Goal: Contribute content: Contribute content

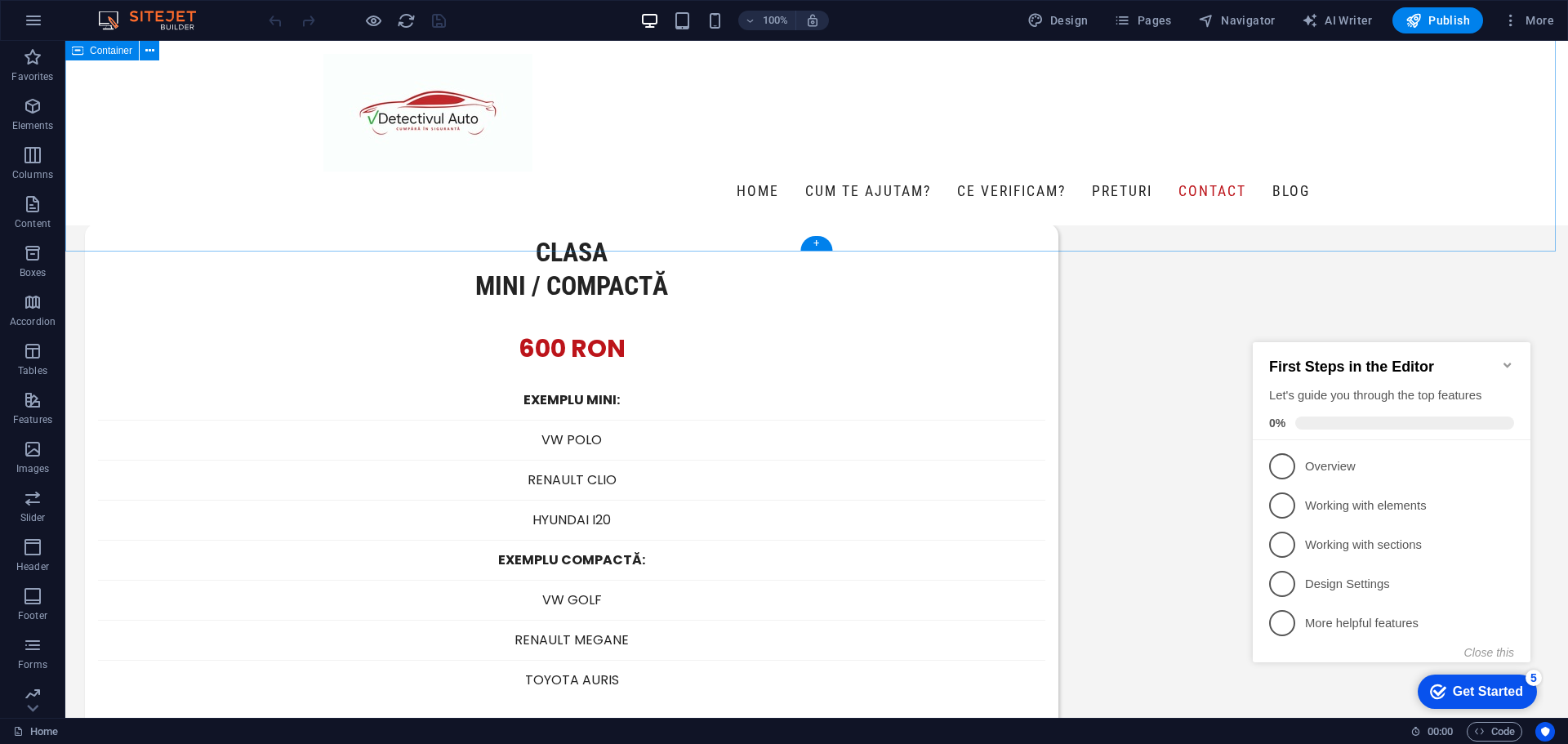
scroll to position [4245, 0]
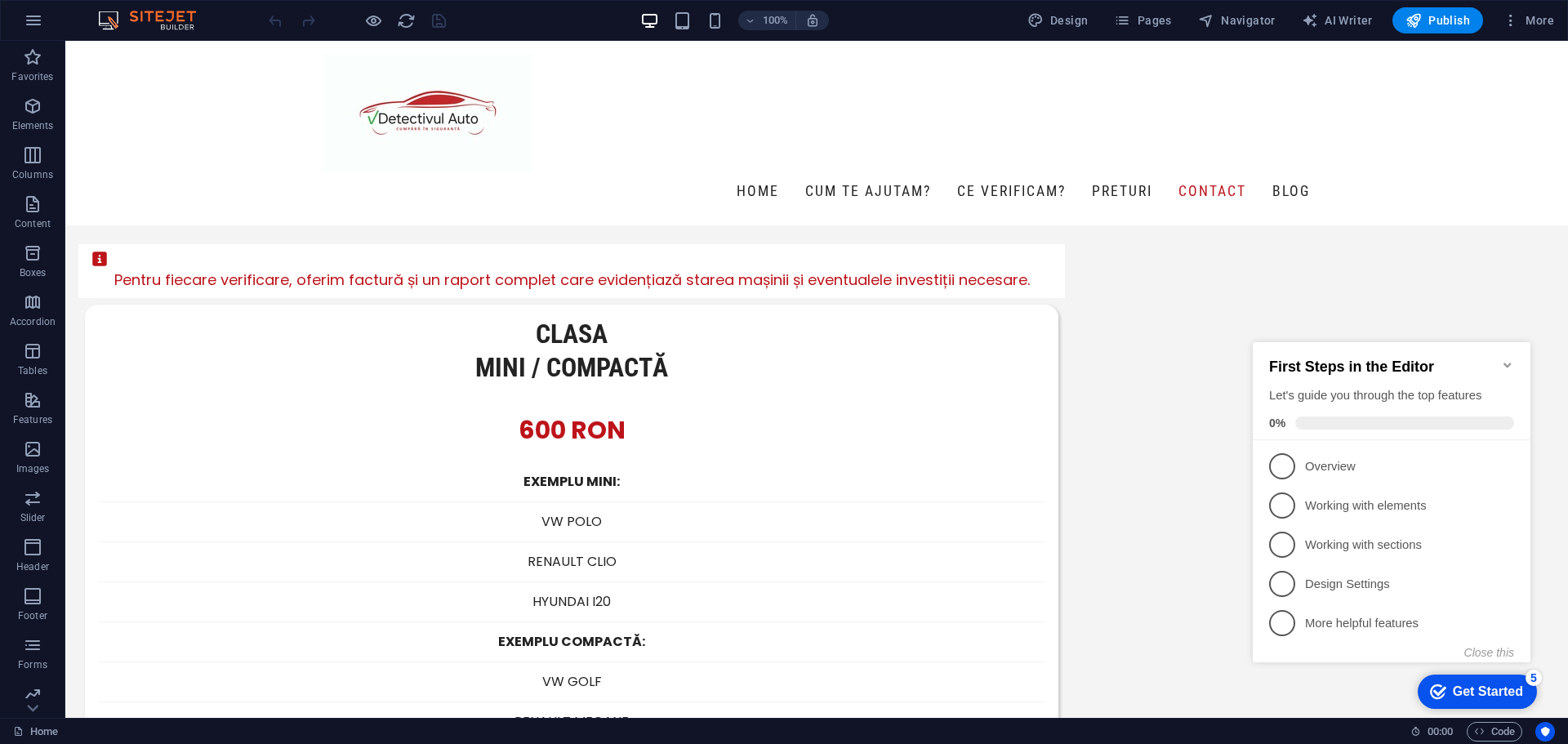
click at [1506, 359] on icon "Minimize checklist" at bounding box center [1507, 365] width 13 height 13
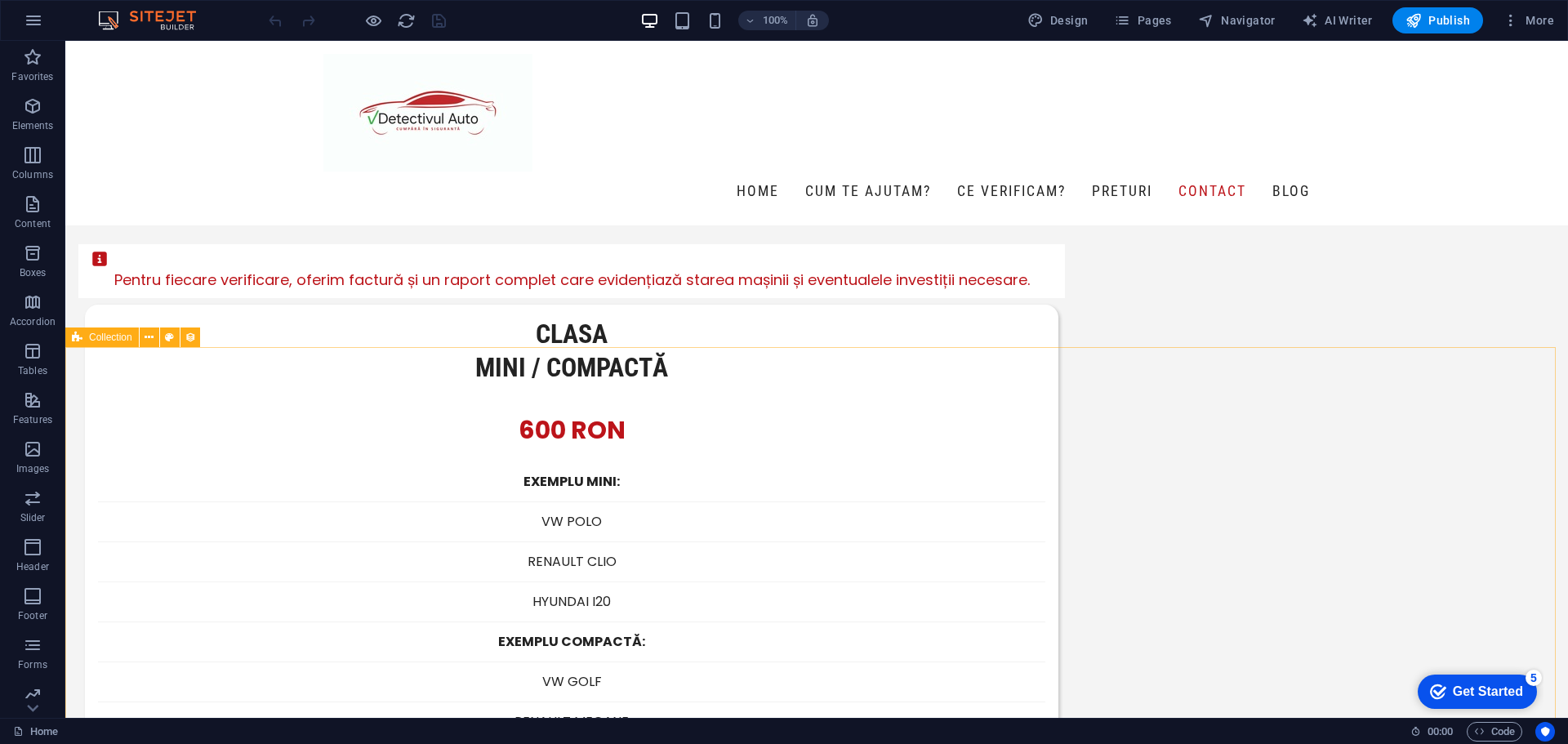
click at [107, 340] on span "Collection" at bounding box center [110, 336] width 44 height 10
click at [99, 341] on span "Collection" at bounding box center [110, 336] width 44 height 10
select select "columns.publishing_date_DESC"
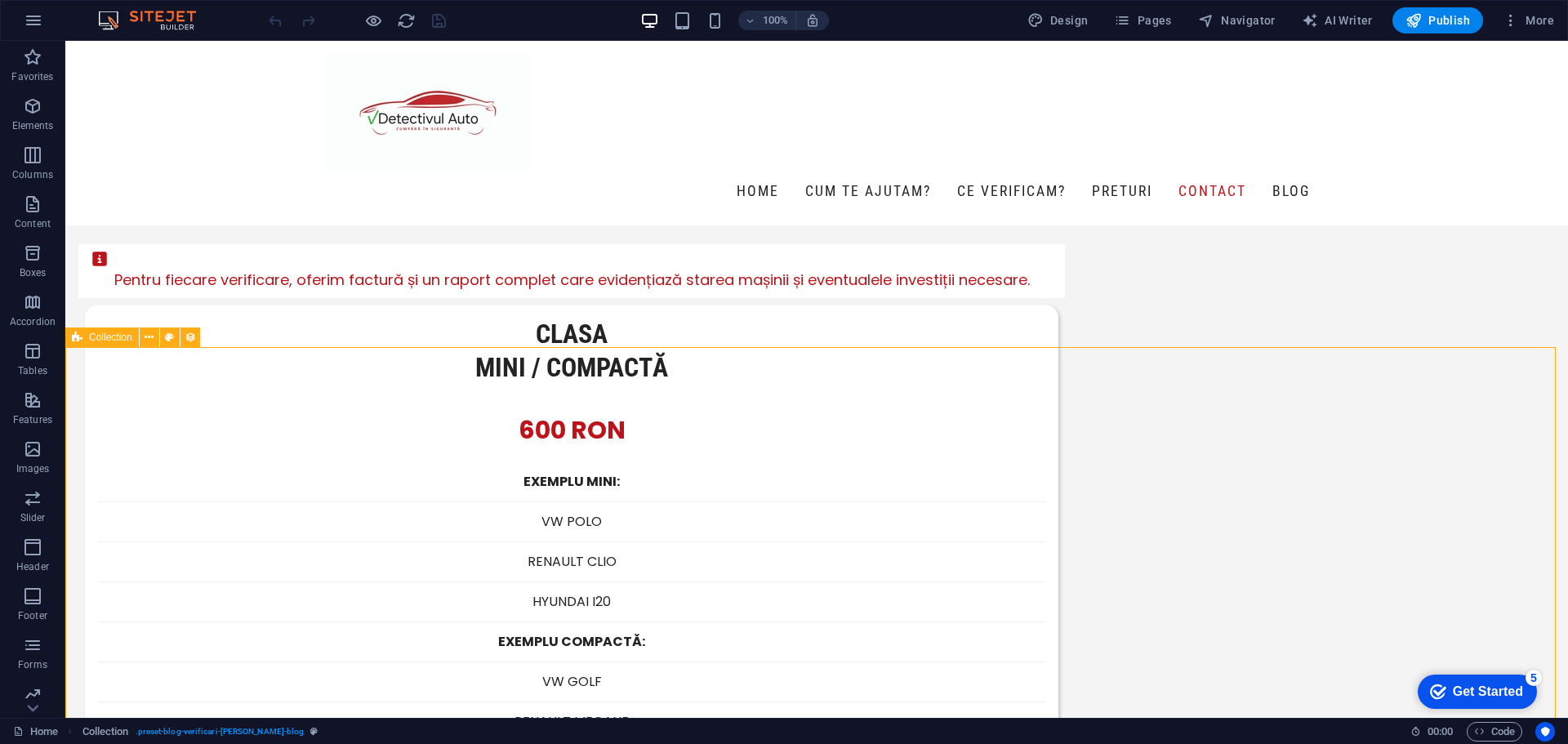
select select "columns.status"
select select "columns.publishing_date"
select select "past"
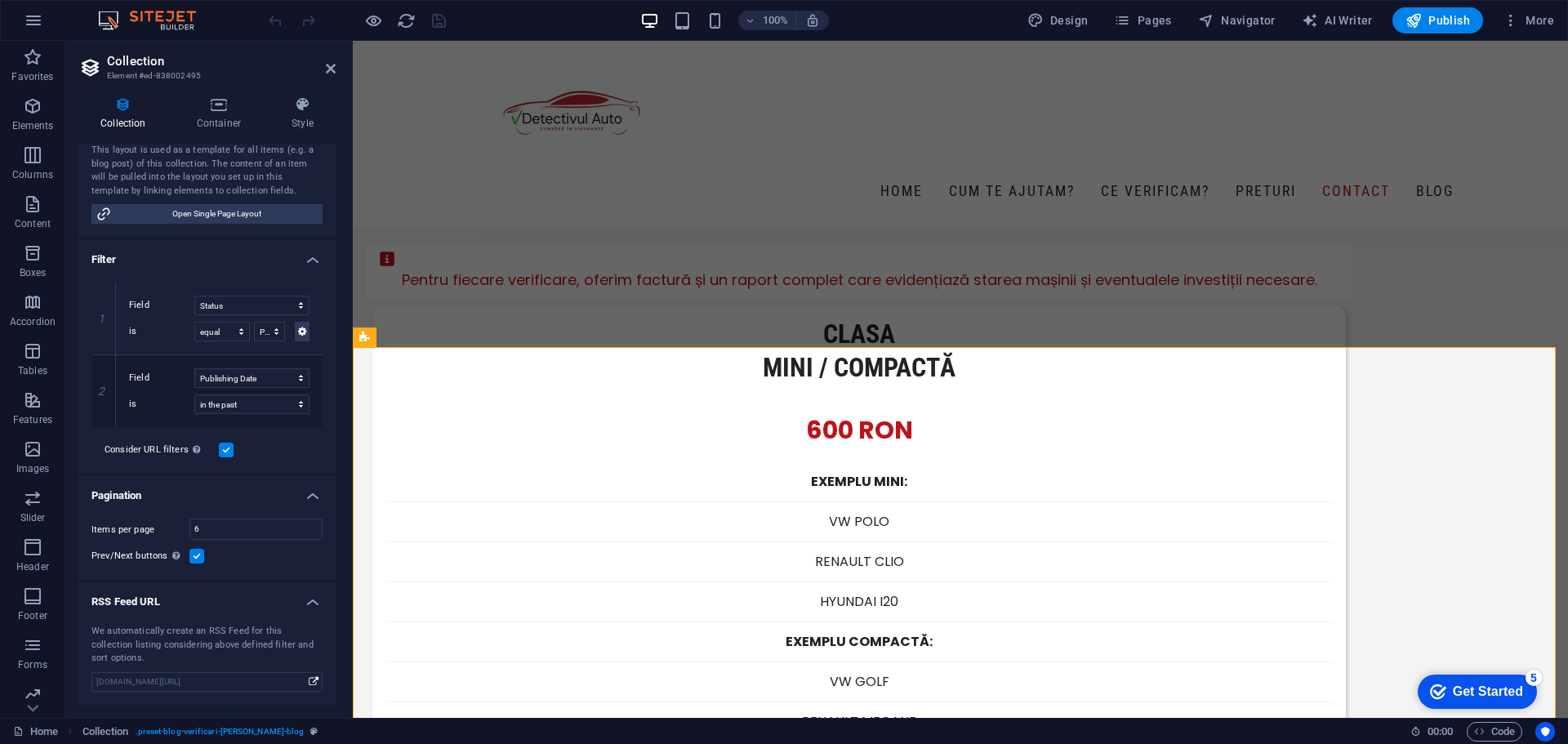
scroll to position [0, 0]
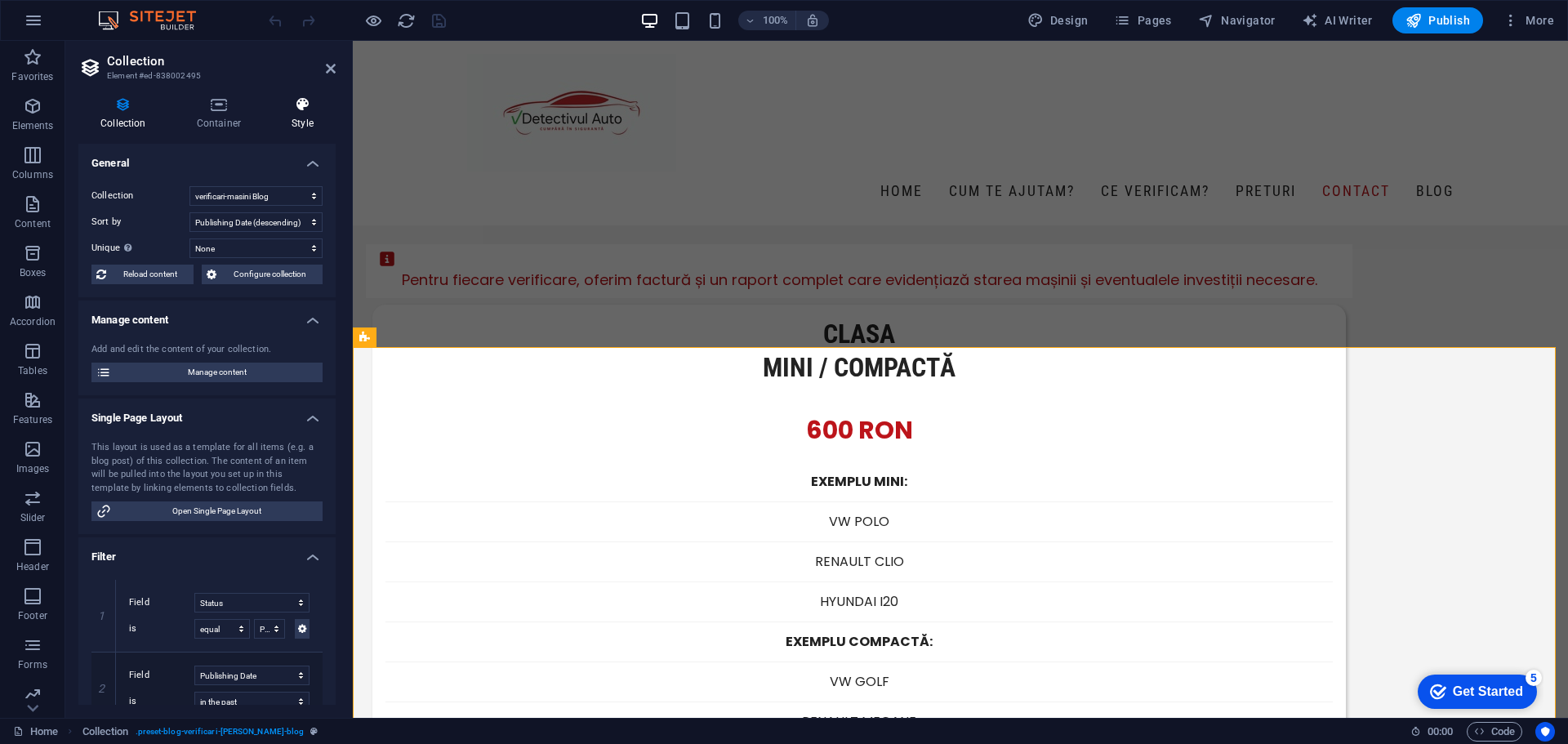
click at [305, 101] on icon at bounding box center [303, 104] width 66 height 16
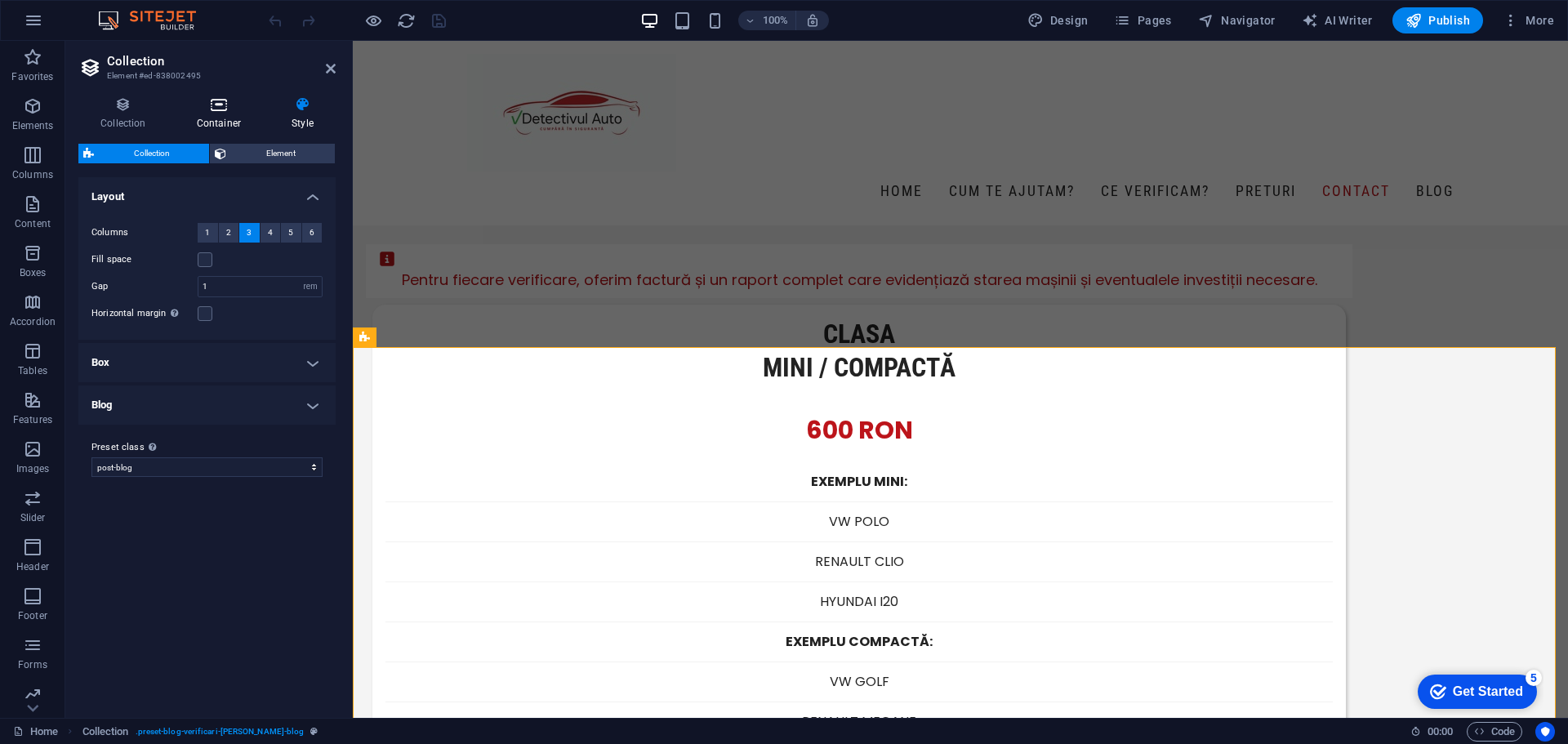
click at [227, 106] on icon at bounding box center [218, 104] width 88 height 16
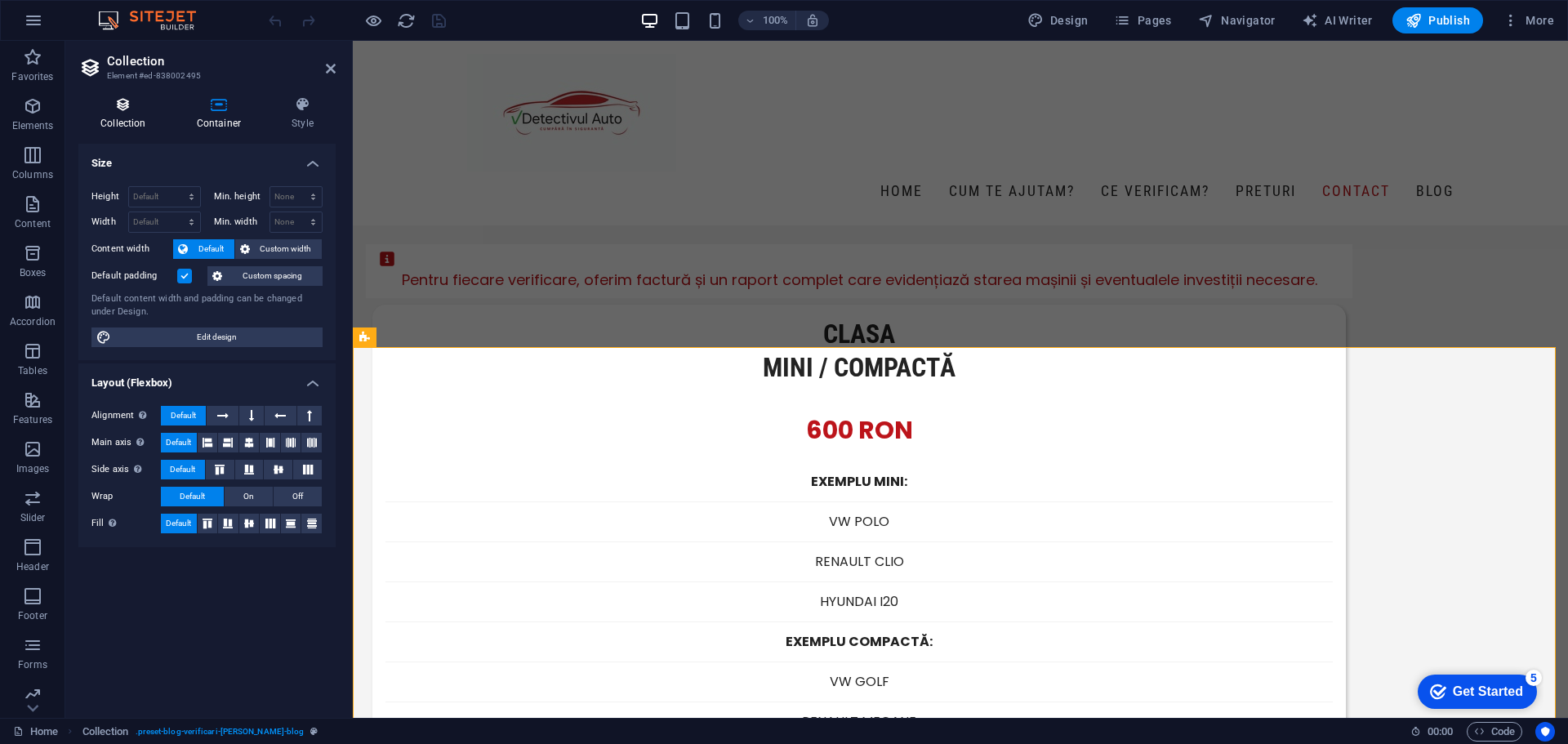
click at [118, 111] on icon at bounding box center [123, 104] width 90 height 16
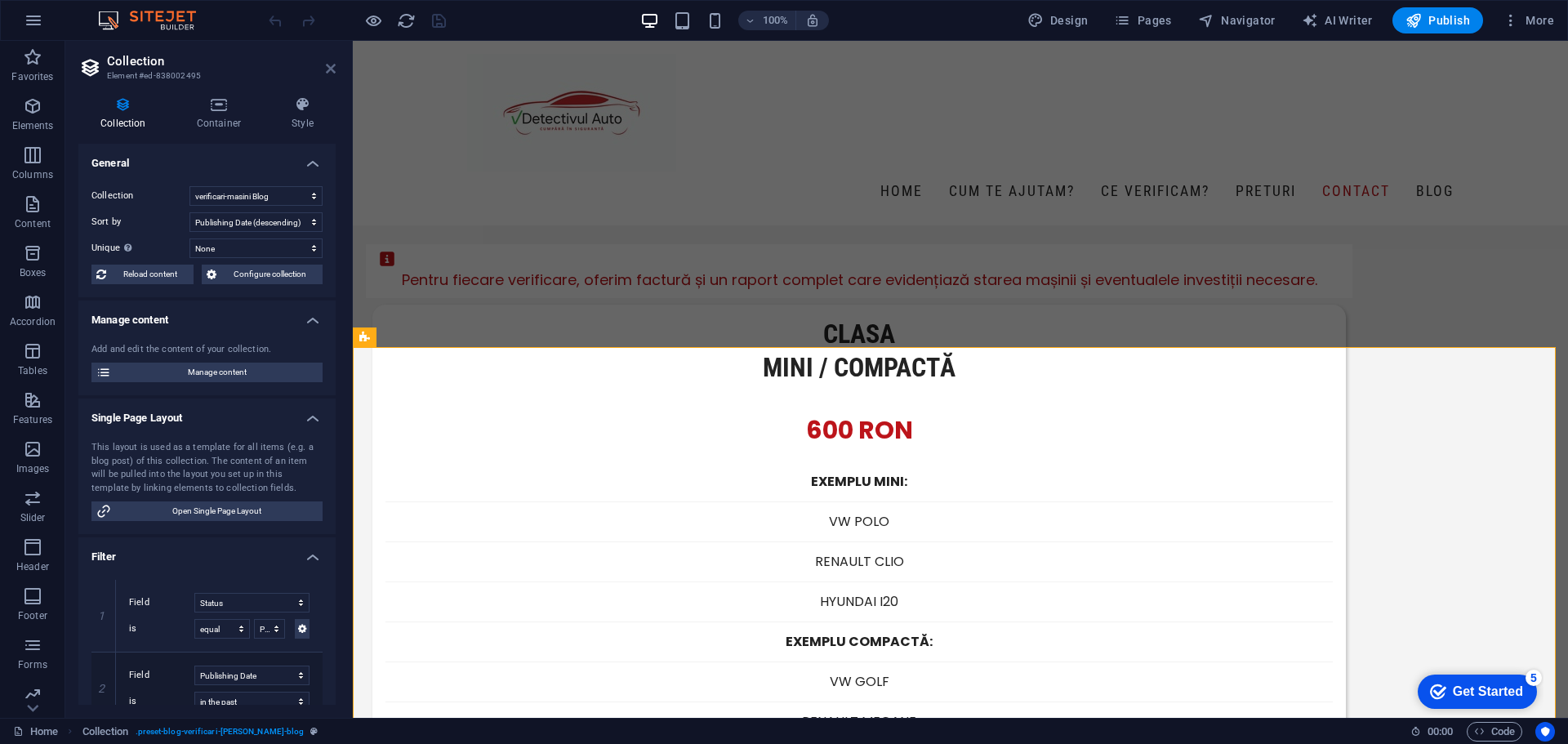
drag, startPoint x: 330, startPoint y: 64, endPoint x: 272, endPoint y: 25, distance: 69.9
click at [330, 64] on icon at bounding box center [330, 69] width 10 height 13
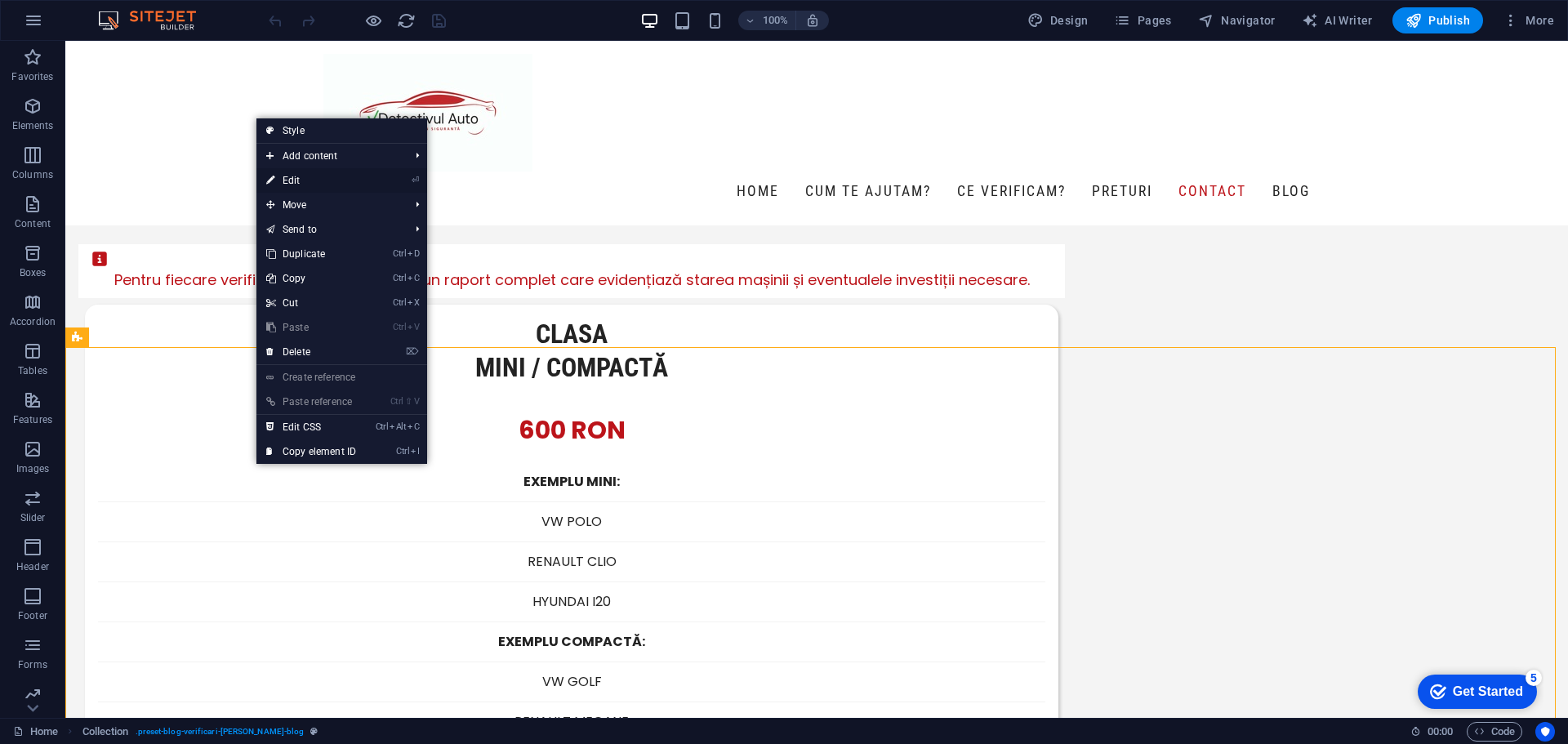
click at [331, 173] on link "⏎ Edit" at bounding box center [311, 181] width 110 height 25
select select "columns.publishing_date_DESC"
select select "columns.status"
select select "columns.publishing_date"
select select "past"
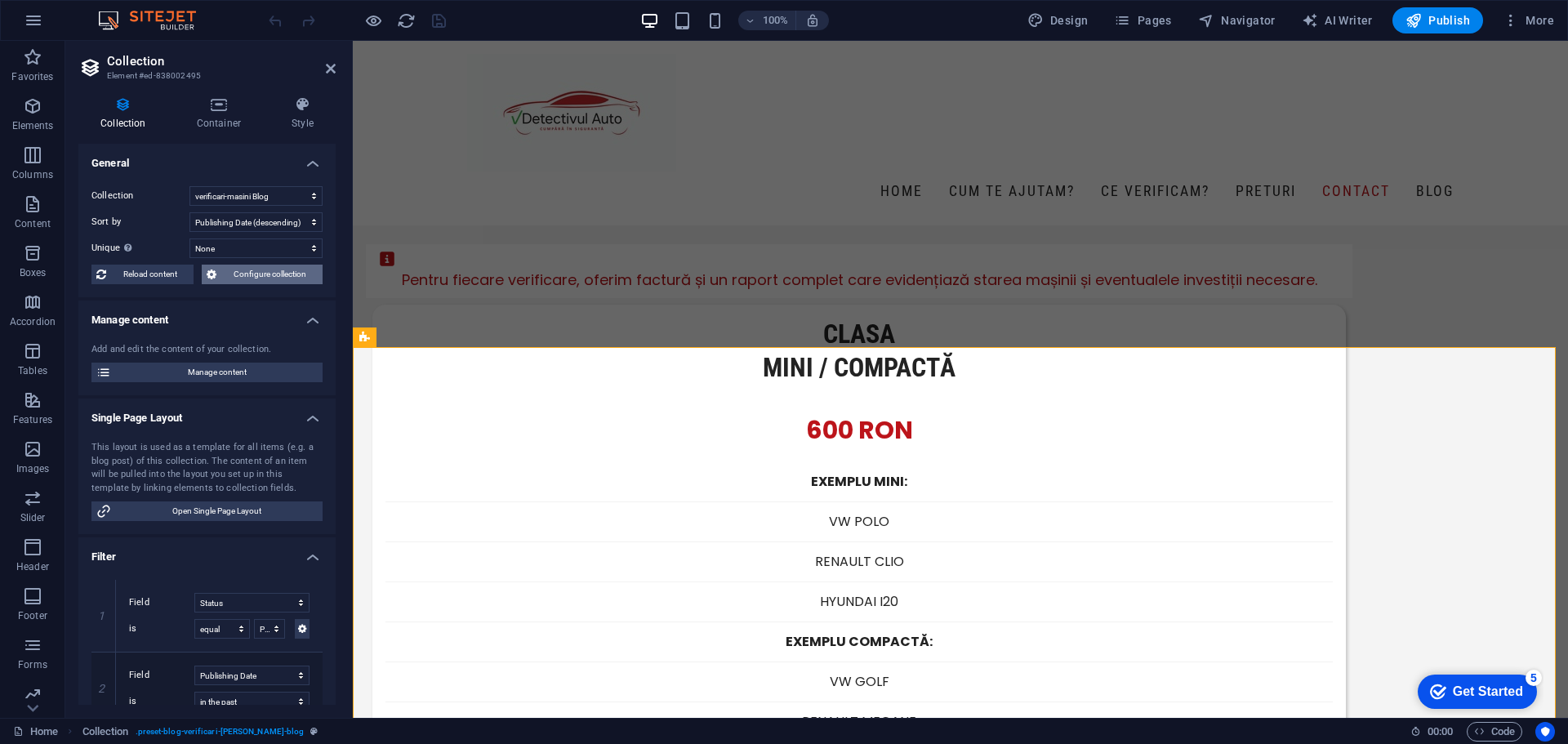
click at [266, 279] on span "Configure collection" at bounding box center [270, 274] width 96 height 20
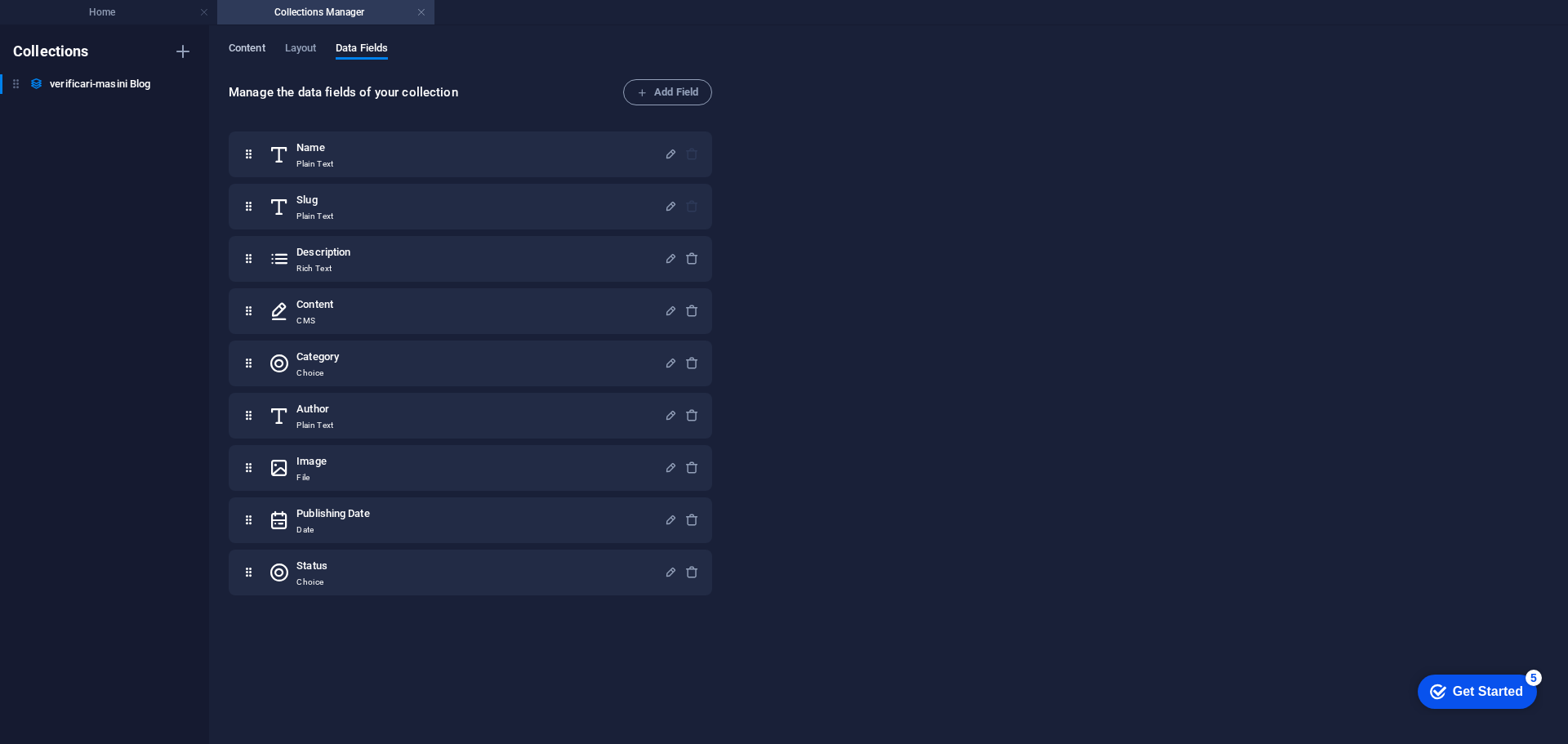
click at [242, 53] on span "Content" at bounding box center [247, 50] width 37 height 23
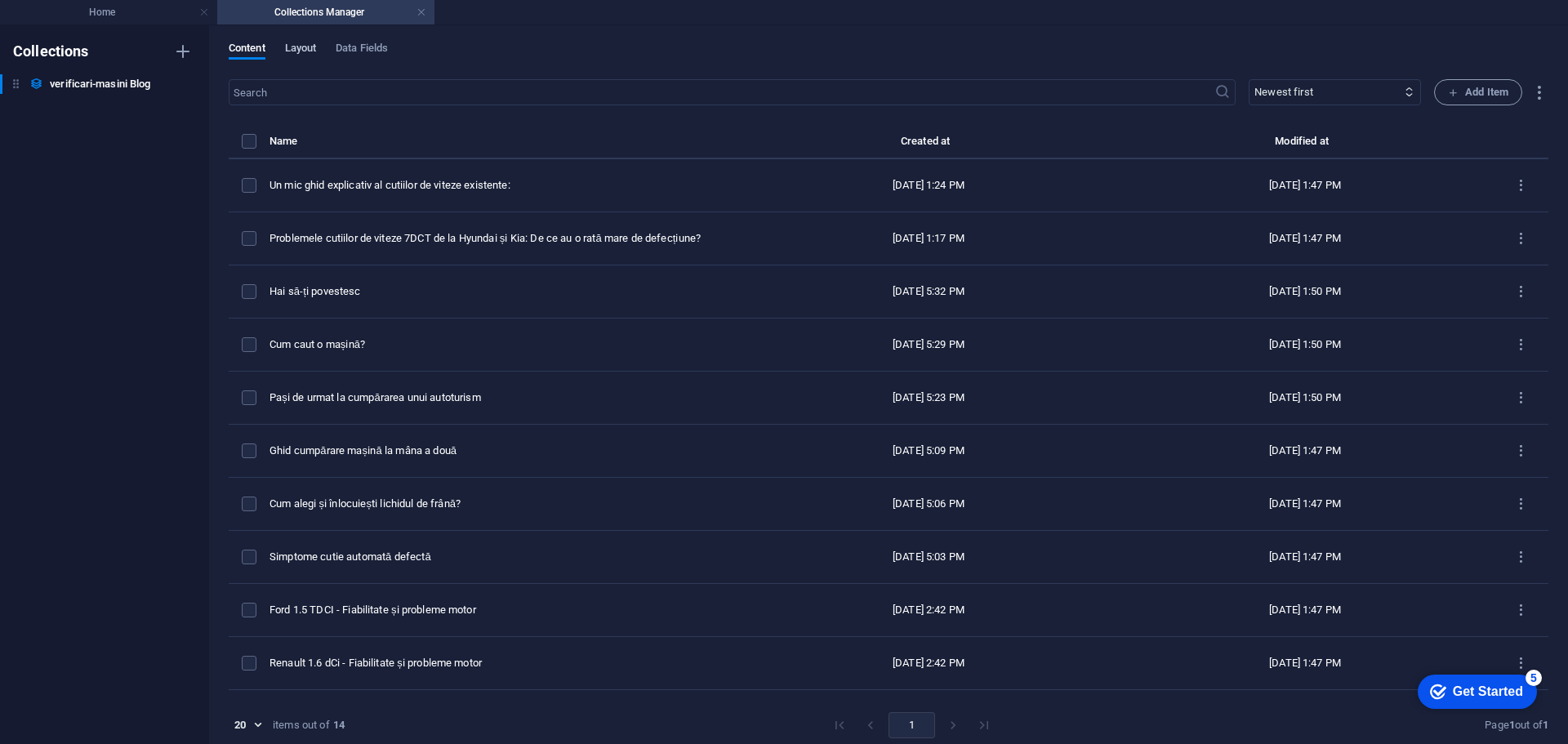
click at [310, 52] on span "Layout" at bounding box center [301, 50] width 32 height 23
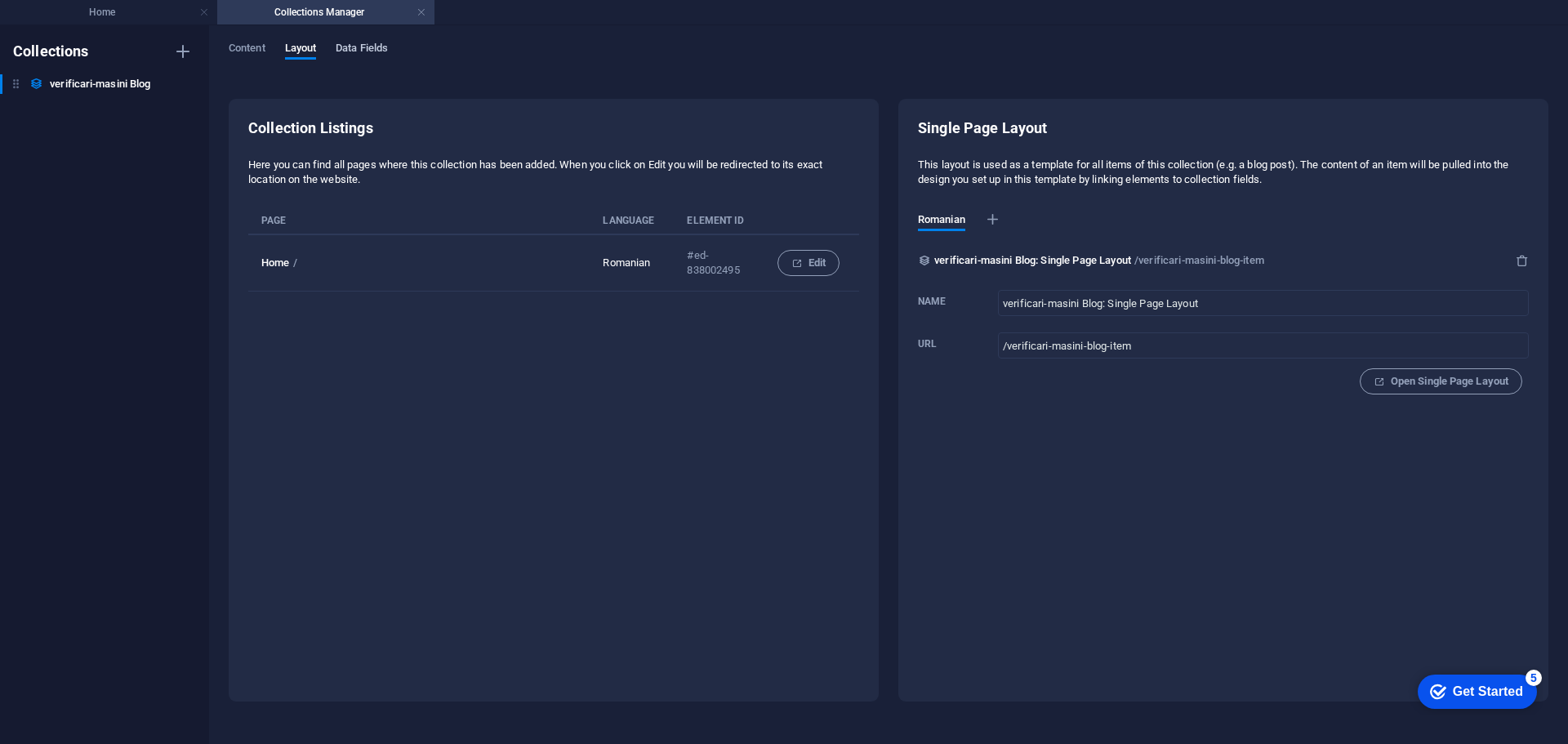
click at [371, 44] on span "Data Fields" at bounding box center [362, 50] width 53 height 23
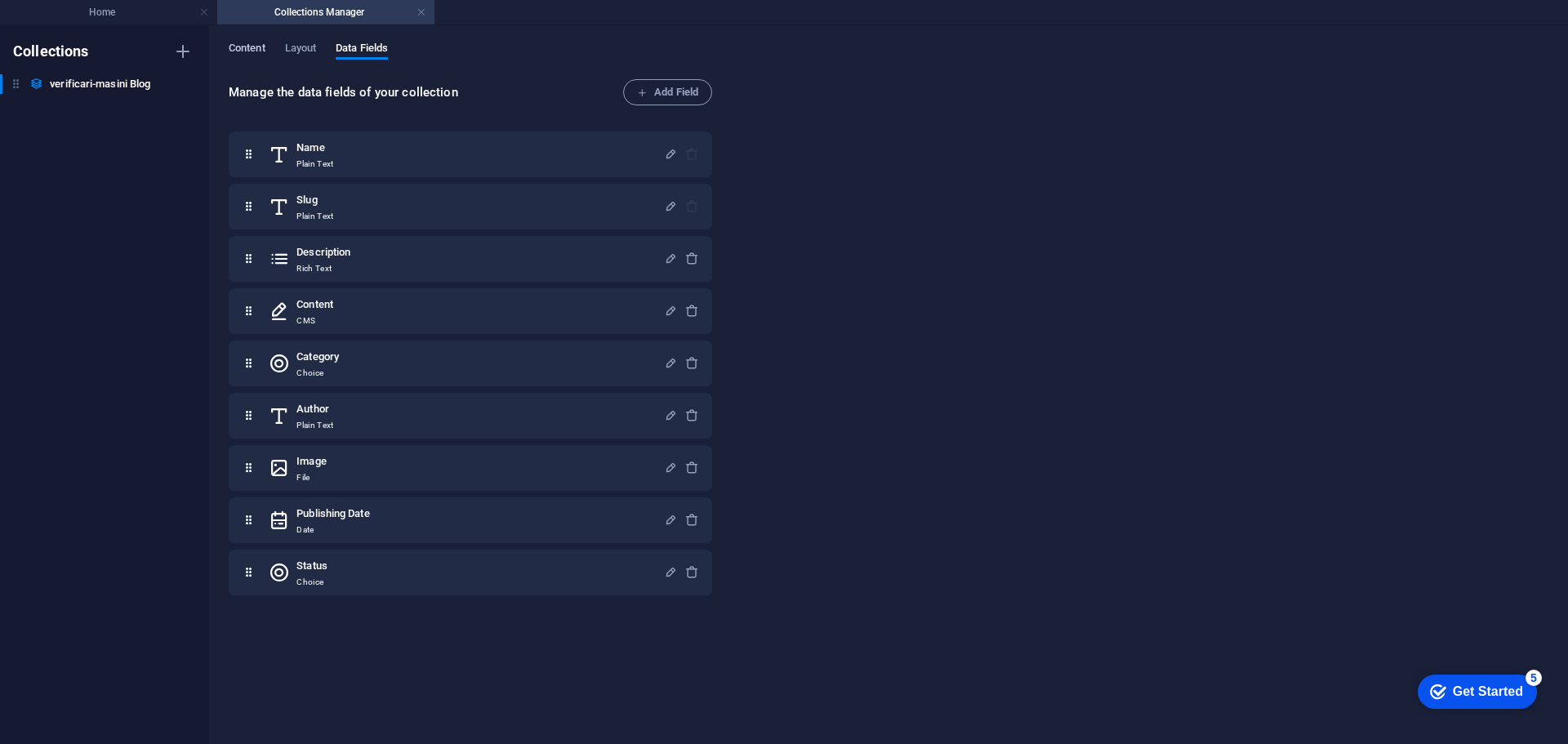
click at [240, 44] on span "Content" at bounding box center [247, 50] width 37 height 23
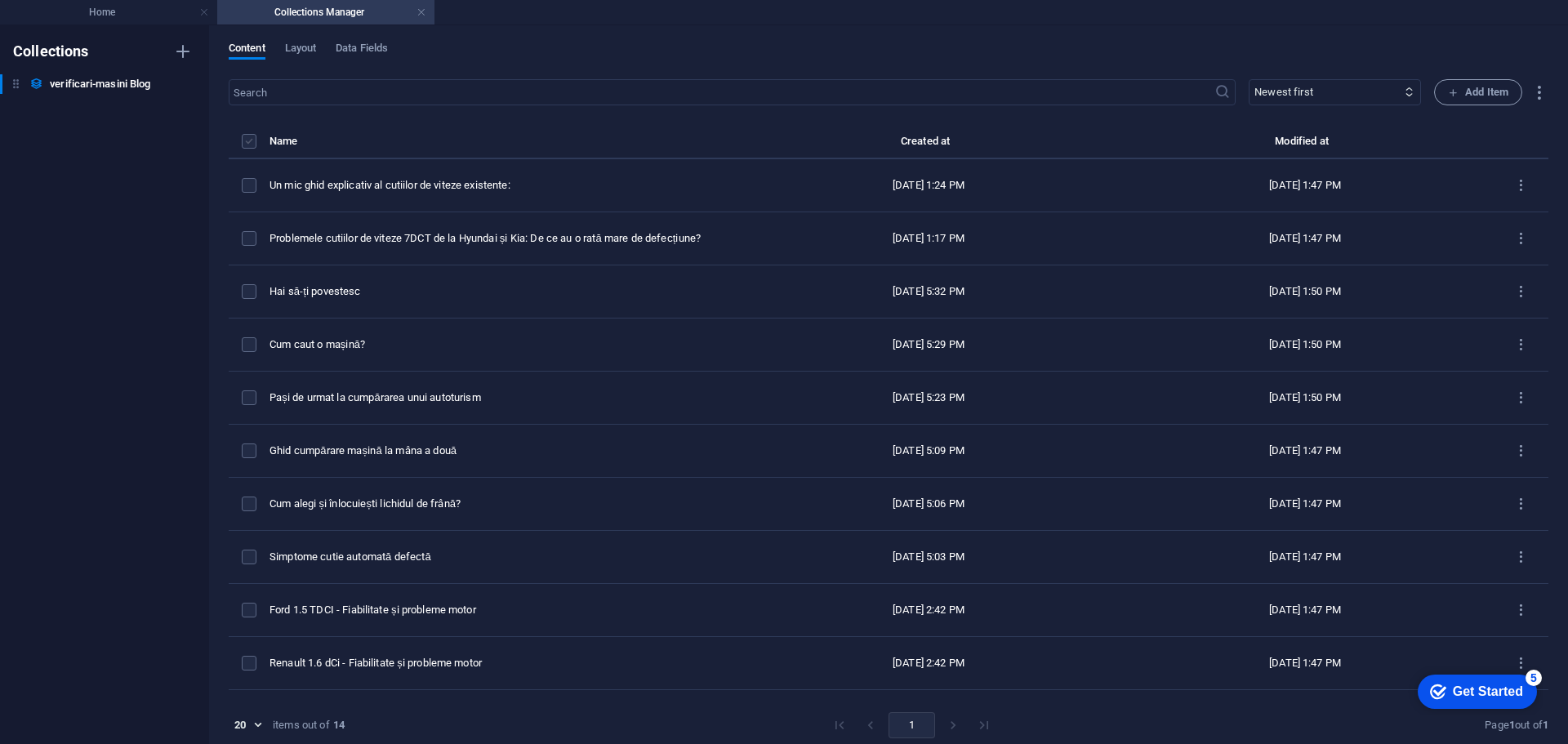
click at [246, 138] on label "items list" at bounding box center [249, 141] width 15 height 15
click at [0, 0] on input "items list" at bounding box center [0, 0] width 0 height 0
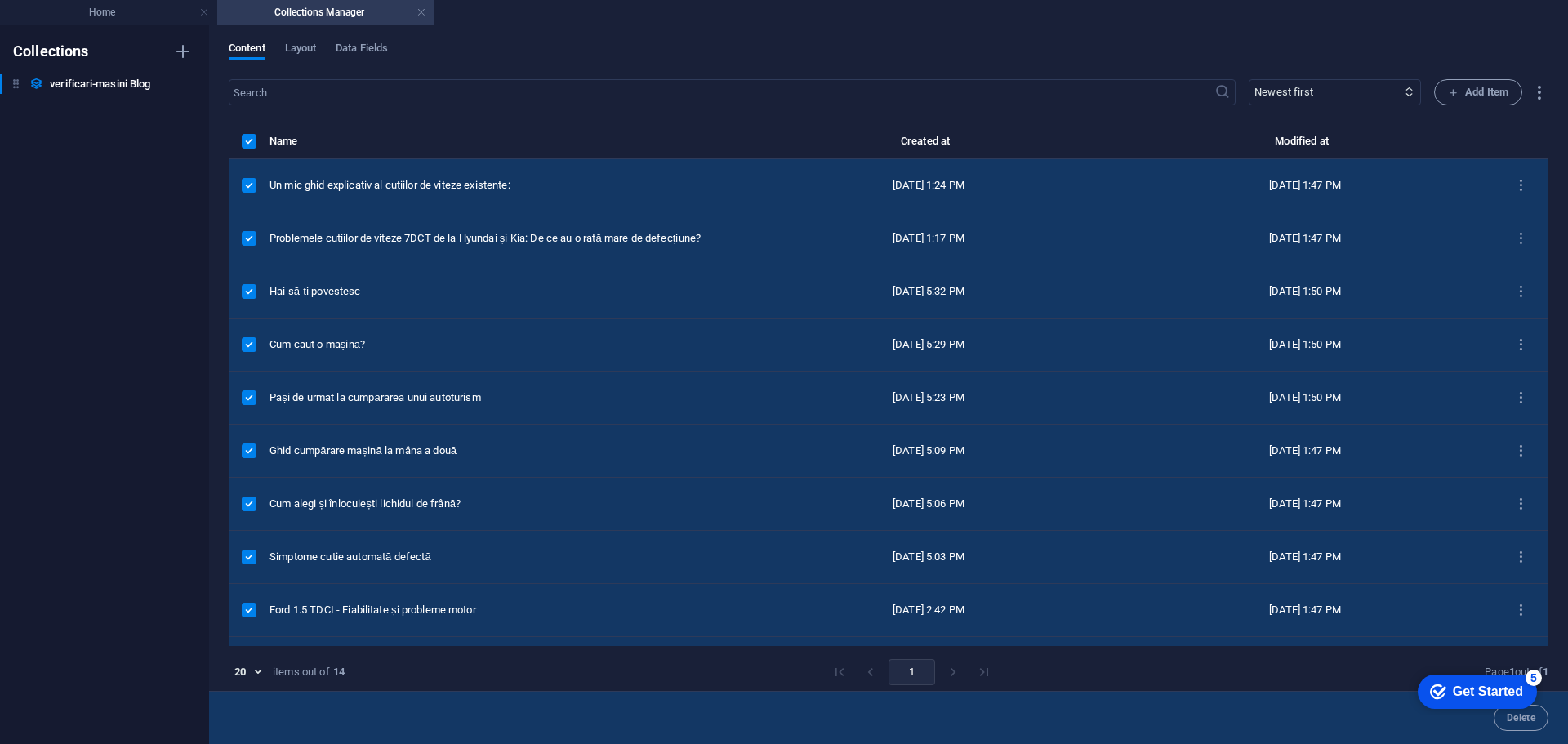
click at [256, 133] on th "items list" at bounding box center [249, 145] width 41 height 28
click at [250, 142] on label "items list" at bounding box center [249, 141] width 15 height 15
click at [0, 0] on input "items list" at bounding box center [0, 0] width 0 height 0
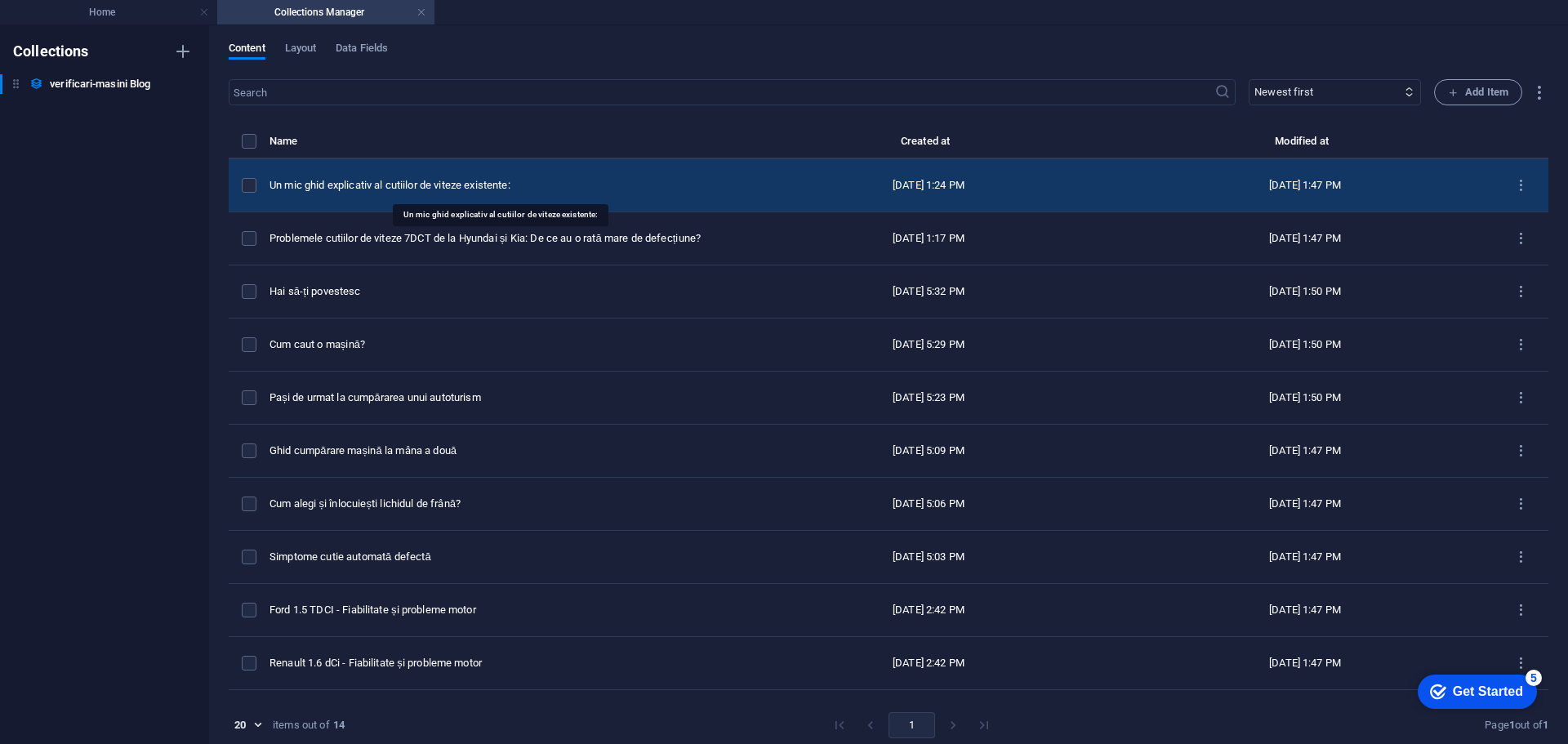
click at [473, 188] on div "Un mic ghid explicativ al cutiilor de viteze existente:" at bounding box center [499, 185] width 459 height 15
select select "Info Utile"
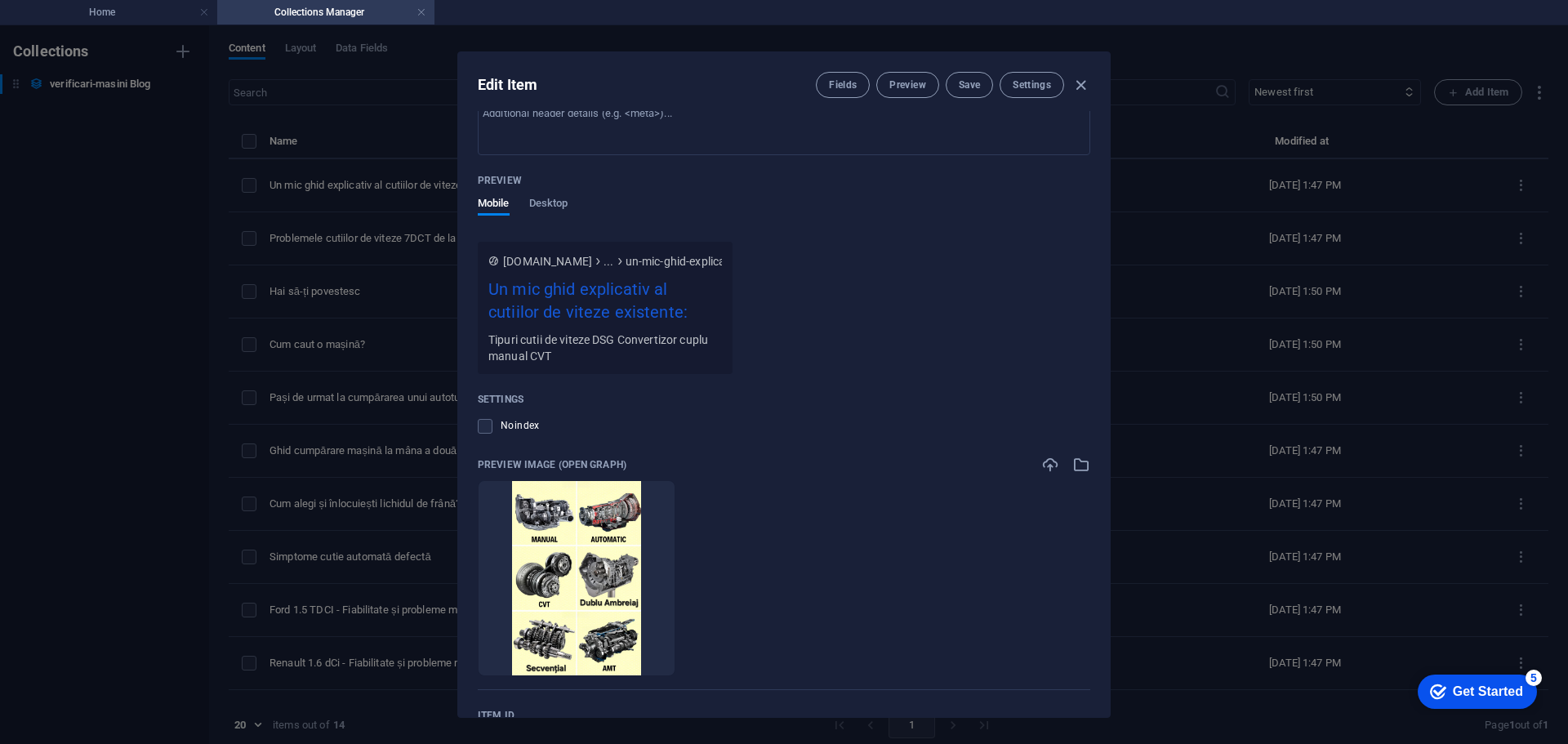
scroll to position [1456, 0]
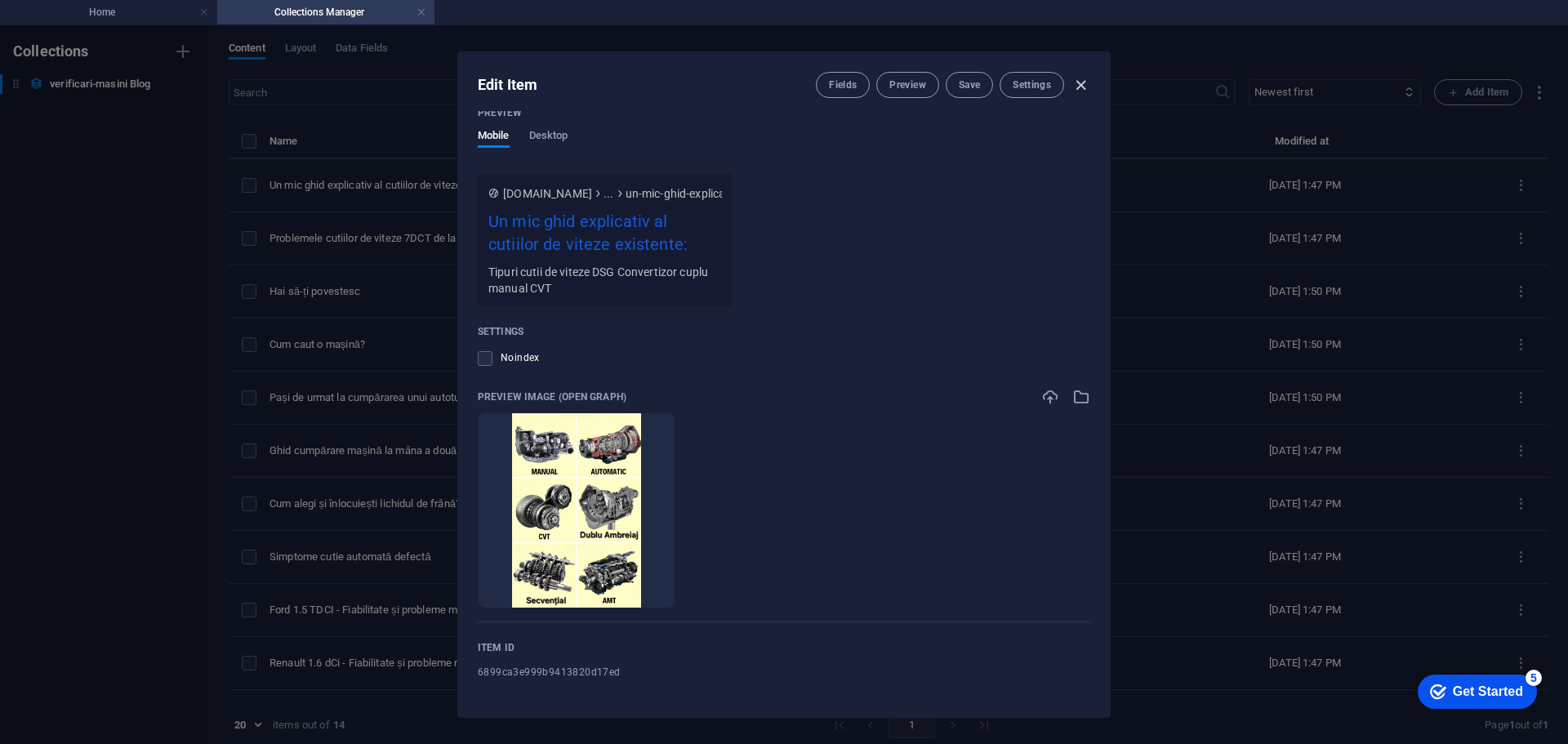
click at [1081, 88] on icon "button" at bounding box center [1081, 85] width 19 height 19
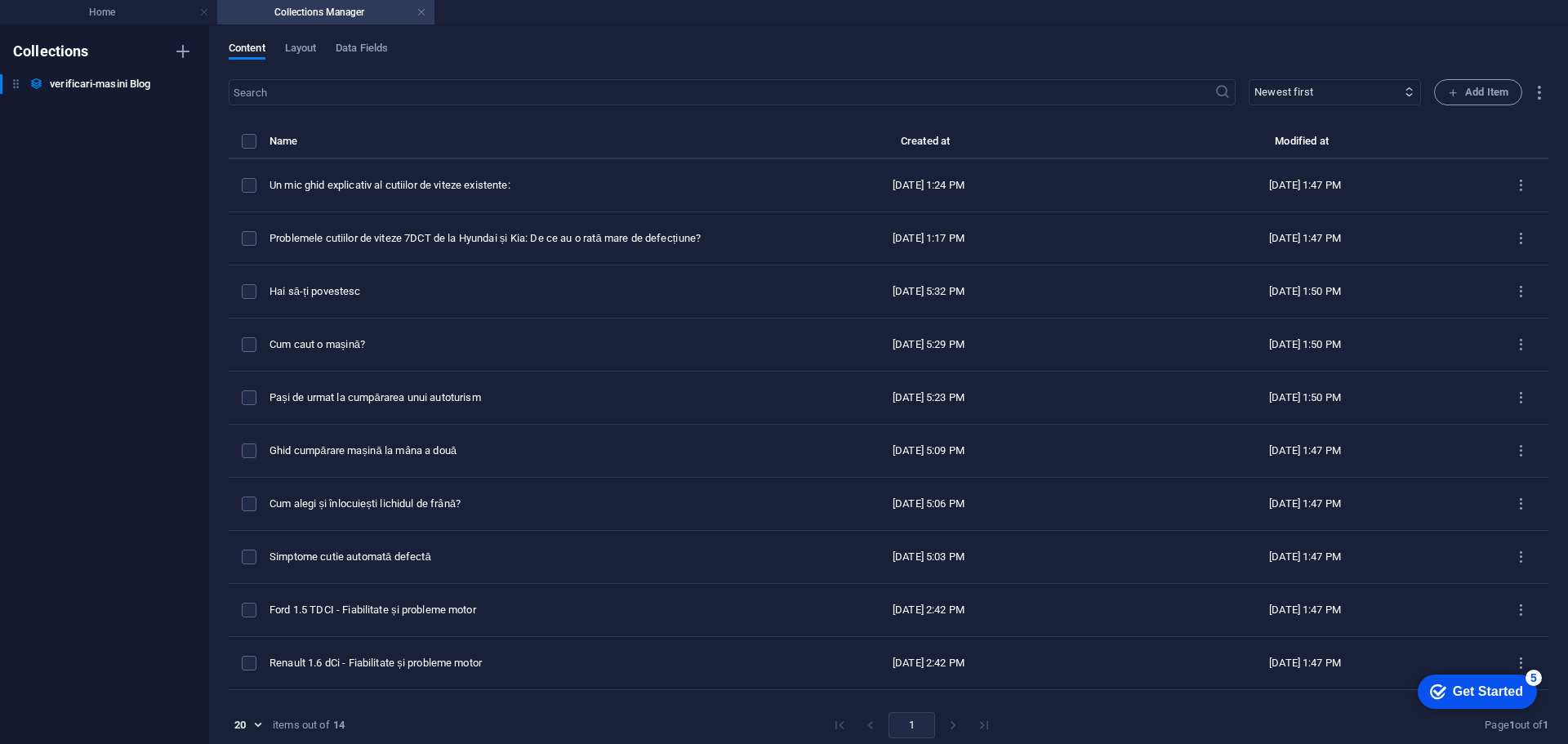
type input "[DATE]"
type input "un-mic-ghid-explicativ-al-cutiilor-de-viteze-existente"
click at [1099, 68] on div "Content Layout Data Fields" at bounding box center [889, 57] width 1320 height 31
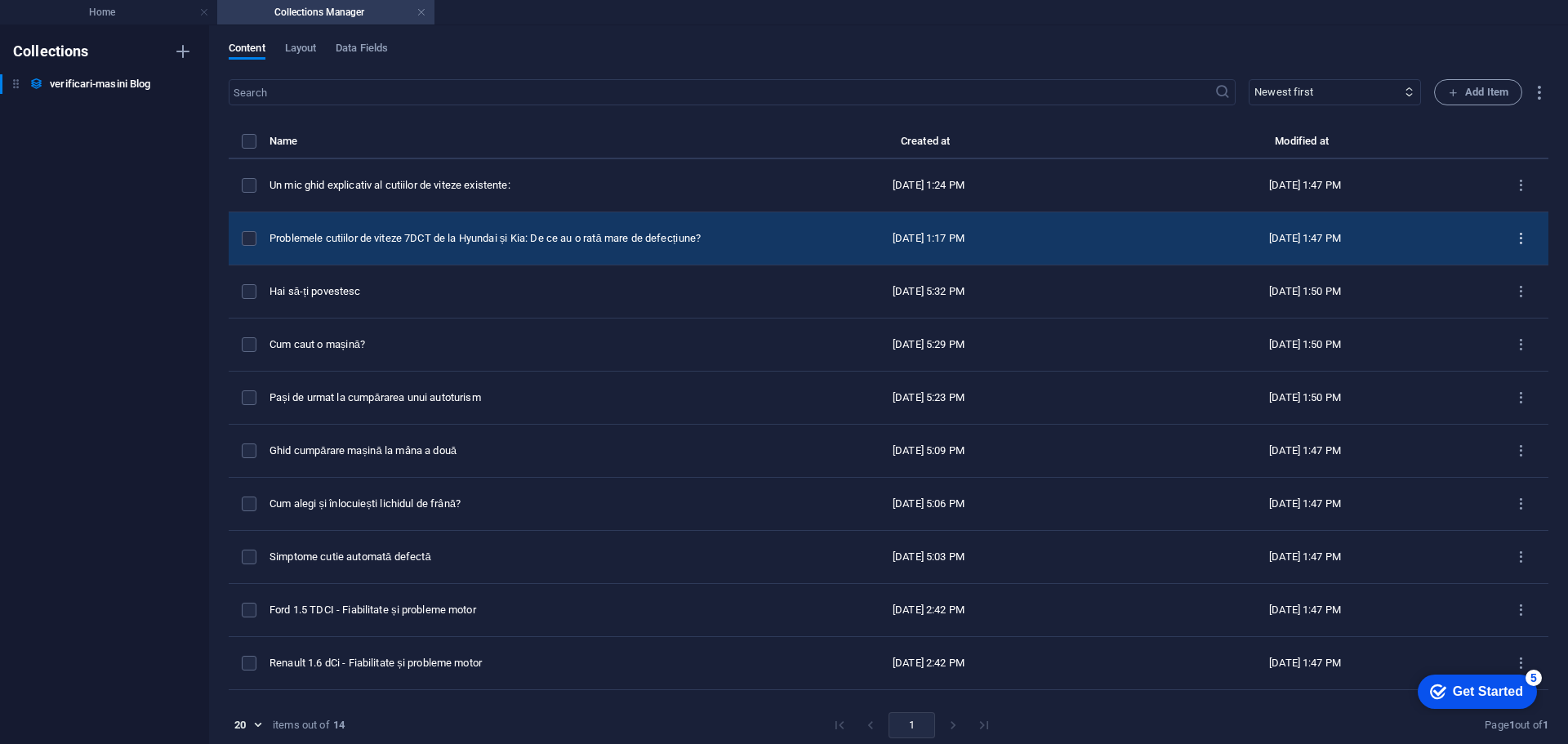
click at [1515, 232] on icon "items list" at bounding box center [1521, 239] width 15 height 15
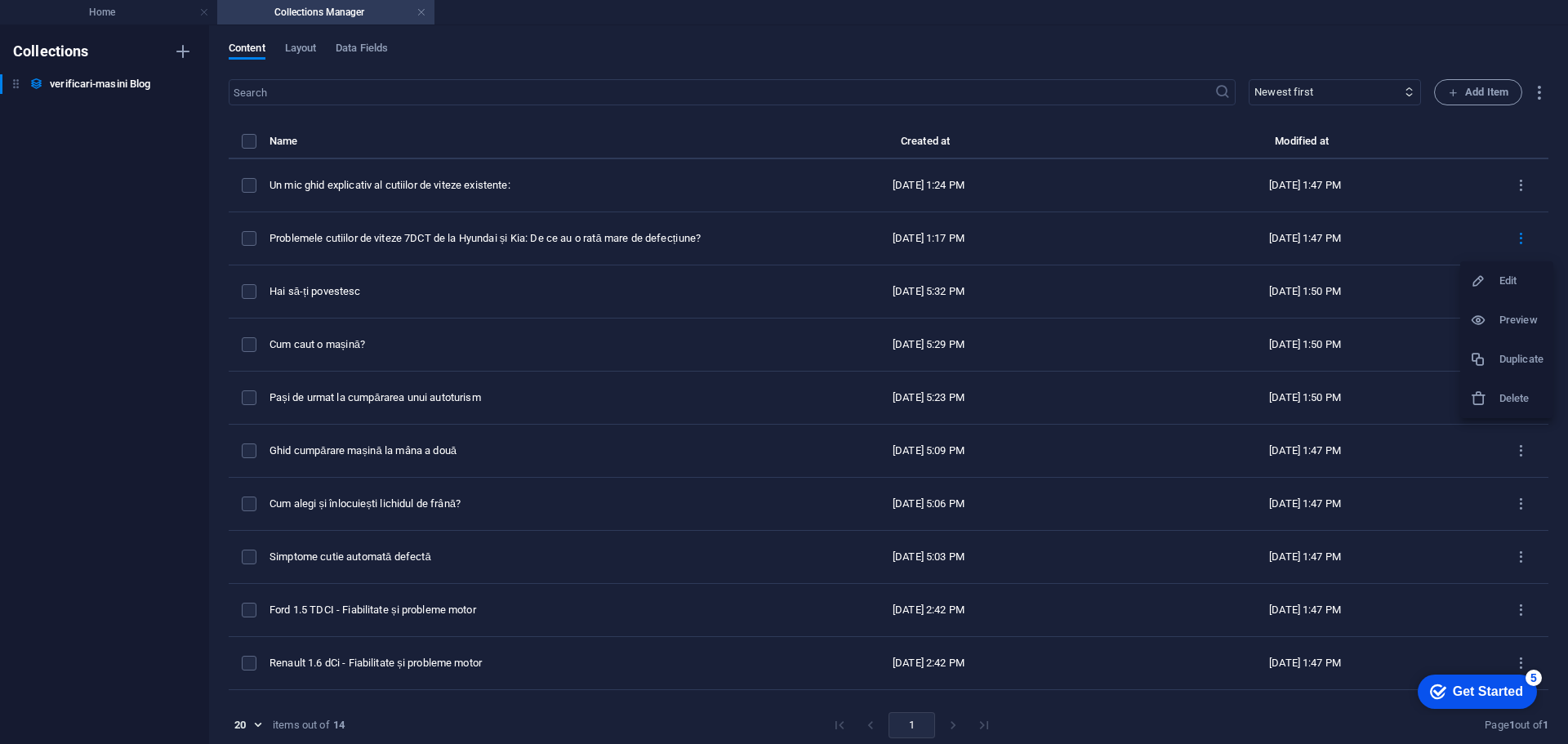
click at [1134, 66] on div at bounding box center [784, 372] width 1568 height 744
click at [1536, 91] on icon "button" at bounding box center [1539, 93] width 19 height 19
click at [1536, 91] on div at bounding box center [784, 372] width 1568 height 744
click at [857, 57] on div "Content Layout Data Fields" at bounding box center [889, 57] width 1320 height 31
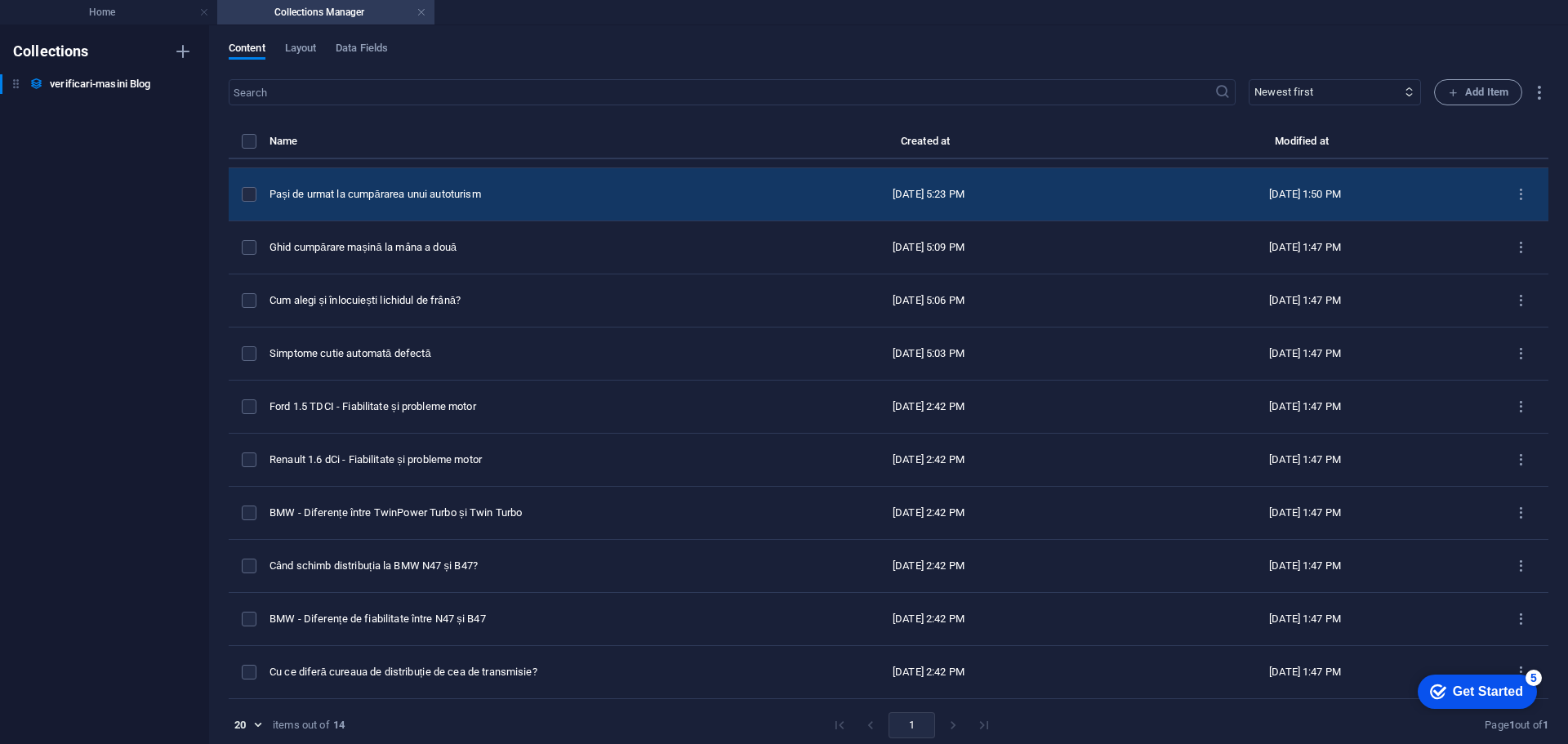
scroll to position [0, 0]
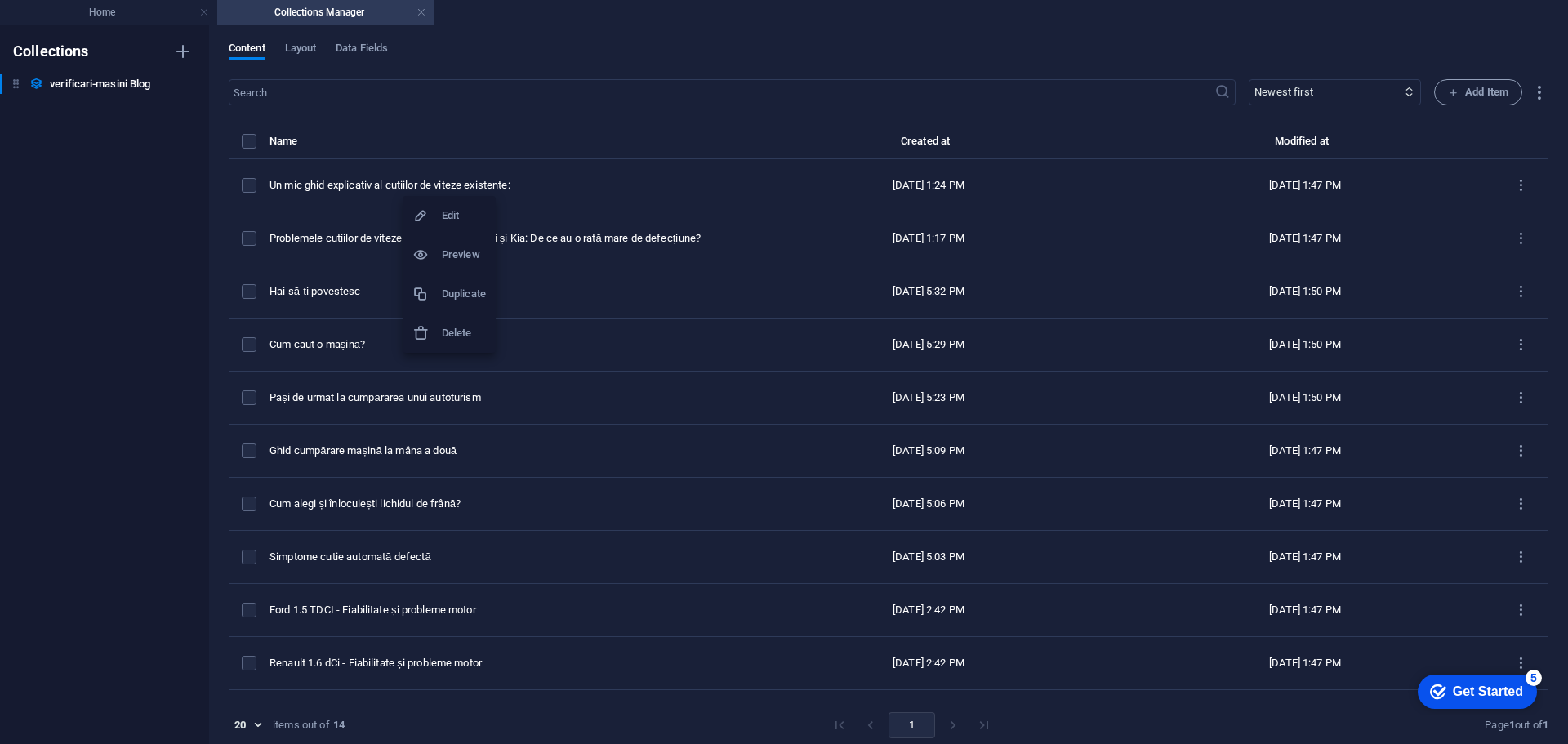
click at [448, 213] on h6 "Edit" at bounding box center [464, 215] width 45 height 20
select select "Info Utile"
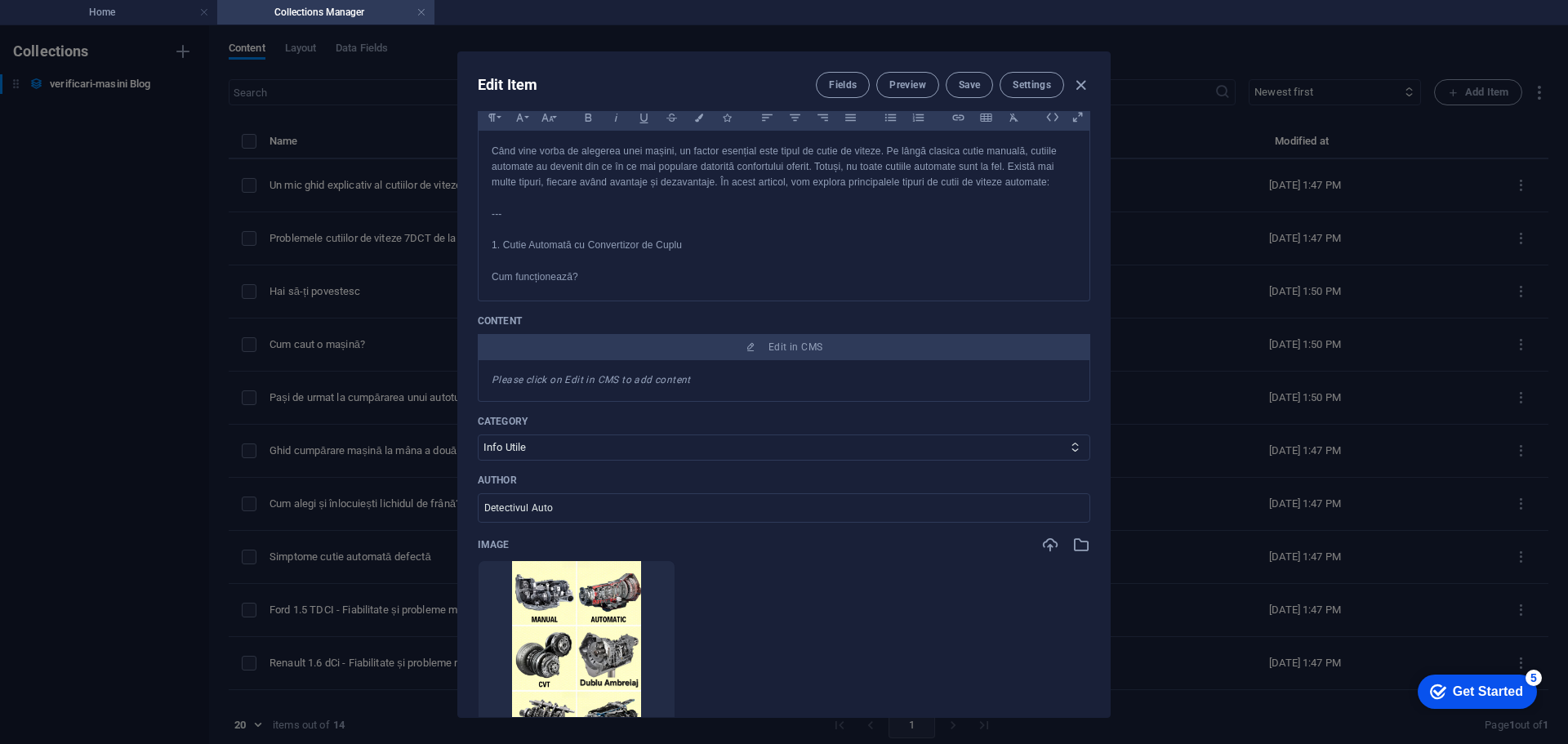
scroll to position [408, 0]
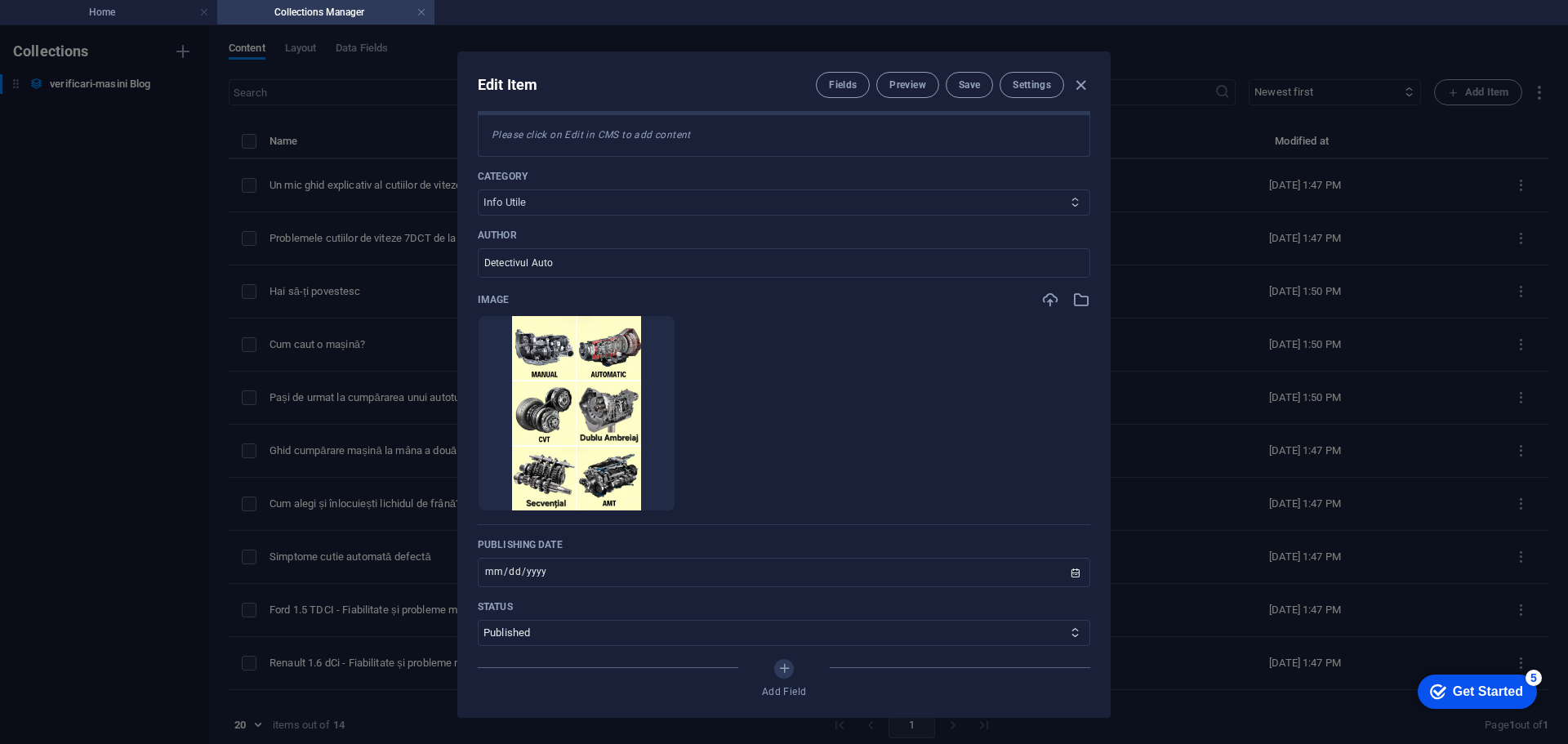
click at [632, 203] on select "Info Utile Category 2" at bounding box center [784, 202] width 613 height 26
click at [470, 235] on div "Name Un mic ghid explicativ al cutiilor de viteze existente: ​ Slug [DOMAIN_NAM…" at bounding box center [784, 414] width 652 height 606
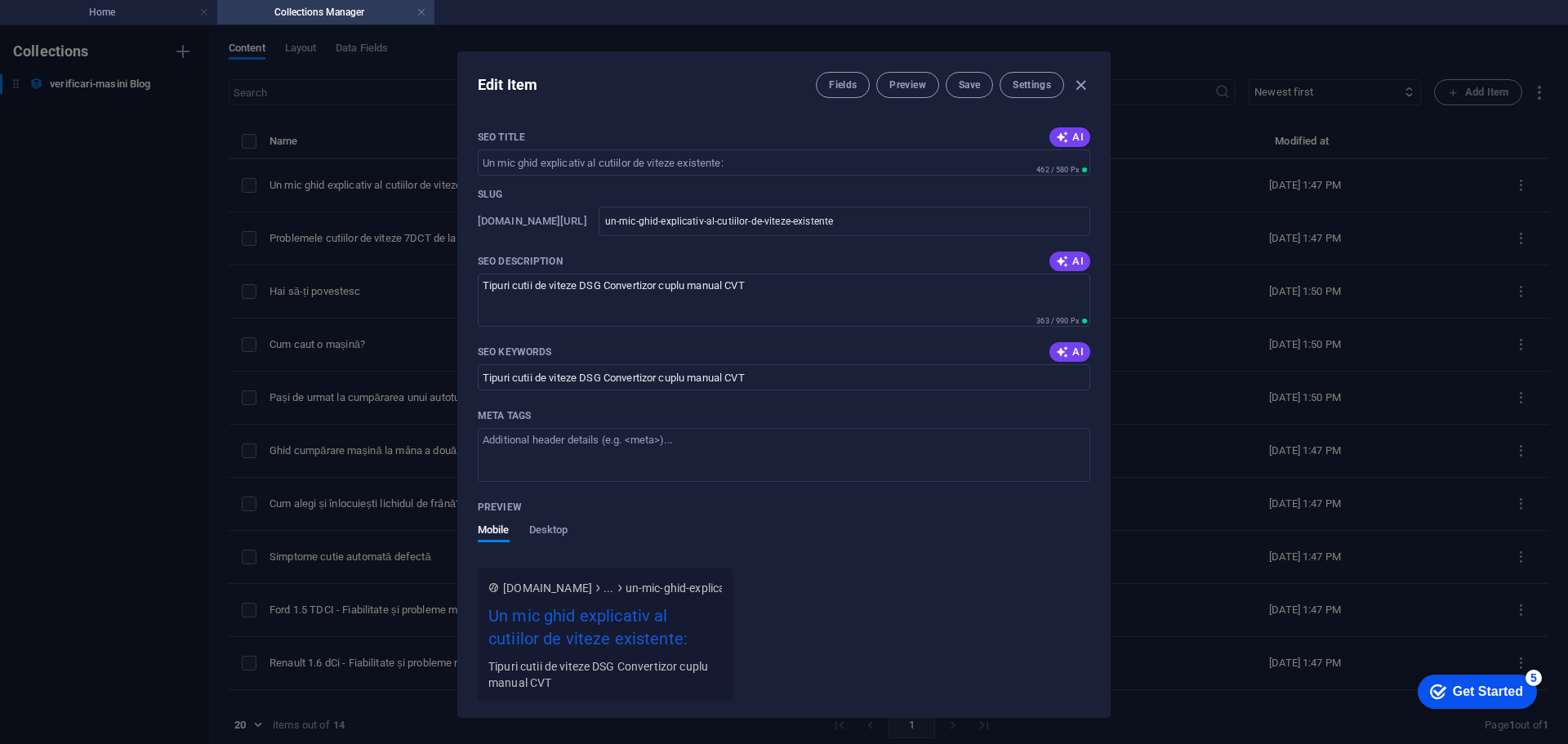
scroll to position [1388, 0]
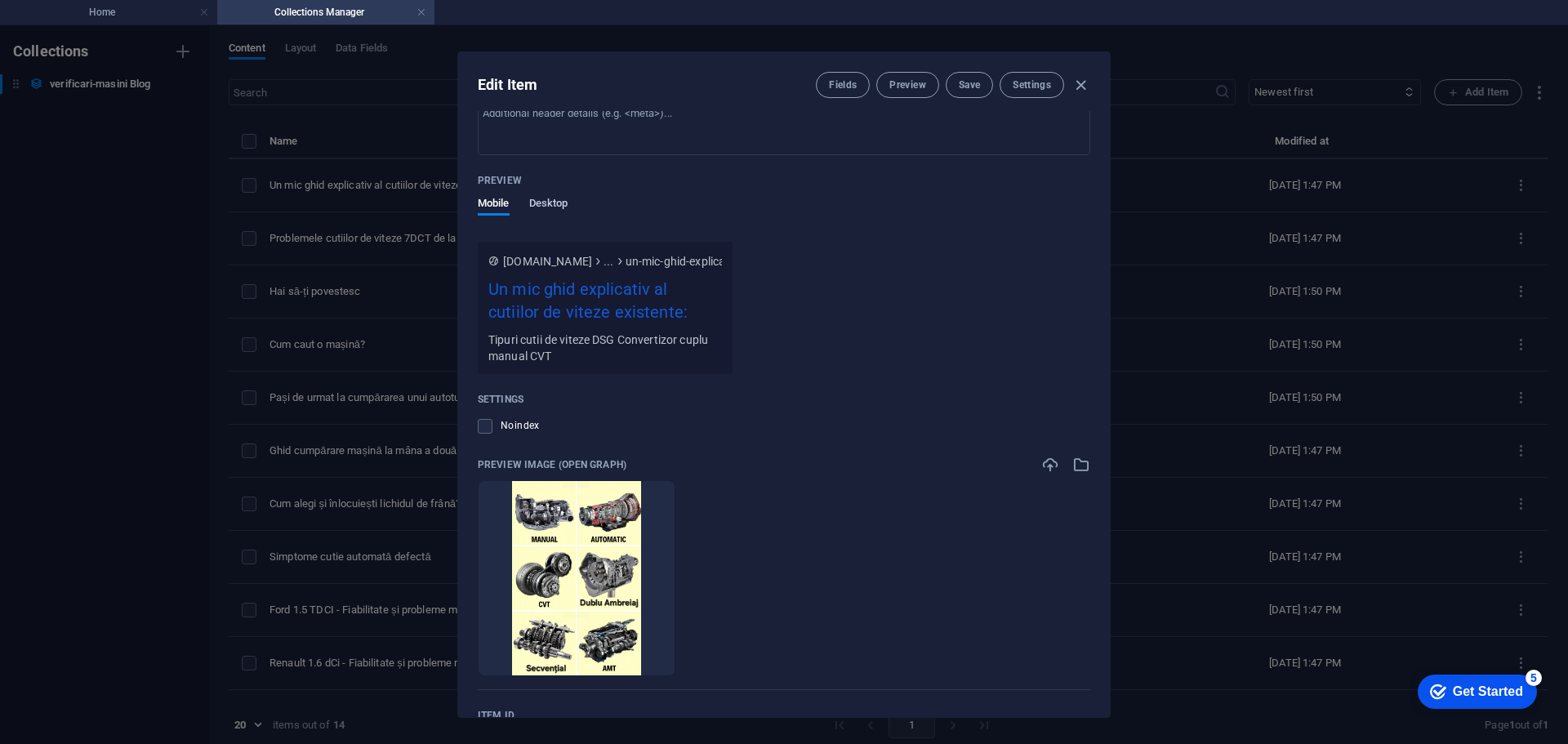
click at [540, 203] on span "Desktop" at bounding box center [548, 205] width 39 height 23
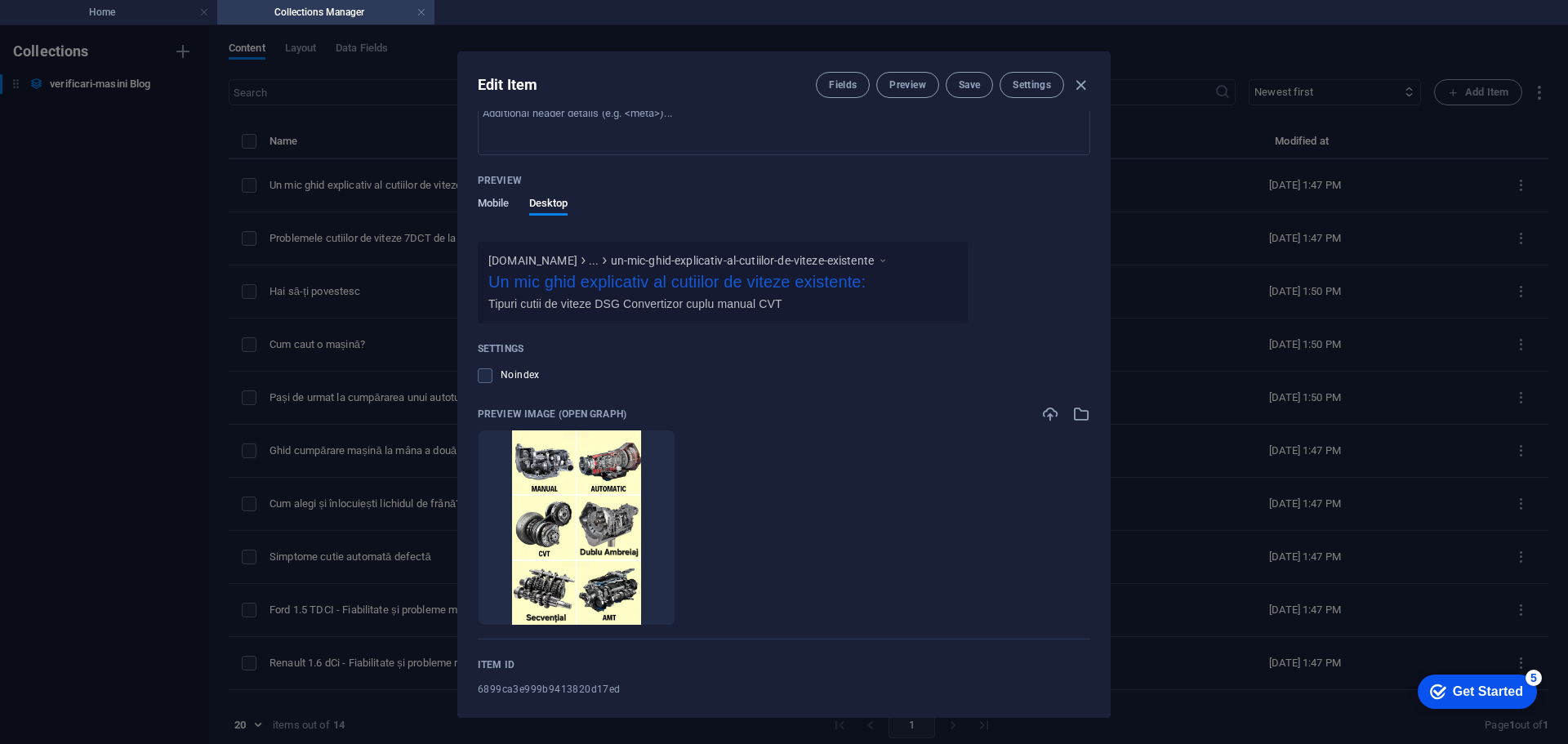
click at [492, 206] on span "Mobile" at bounding box center [494, 205] width 32 height 23
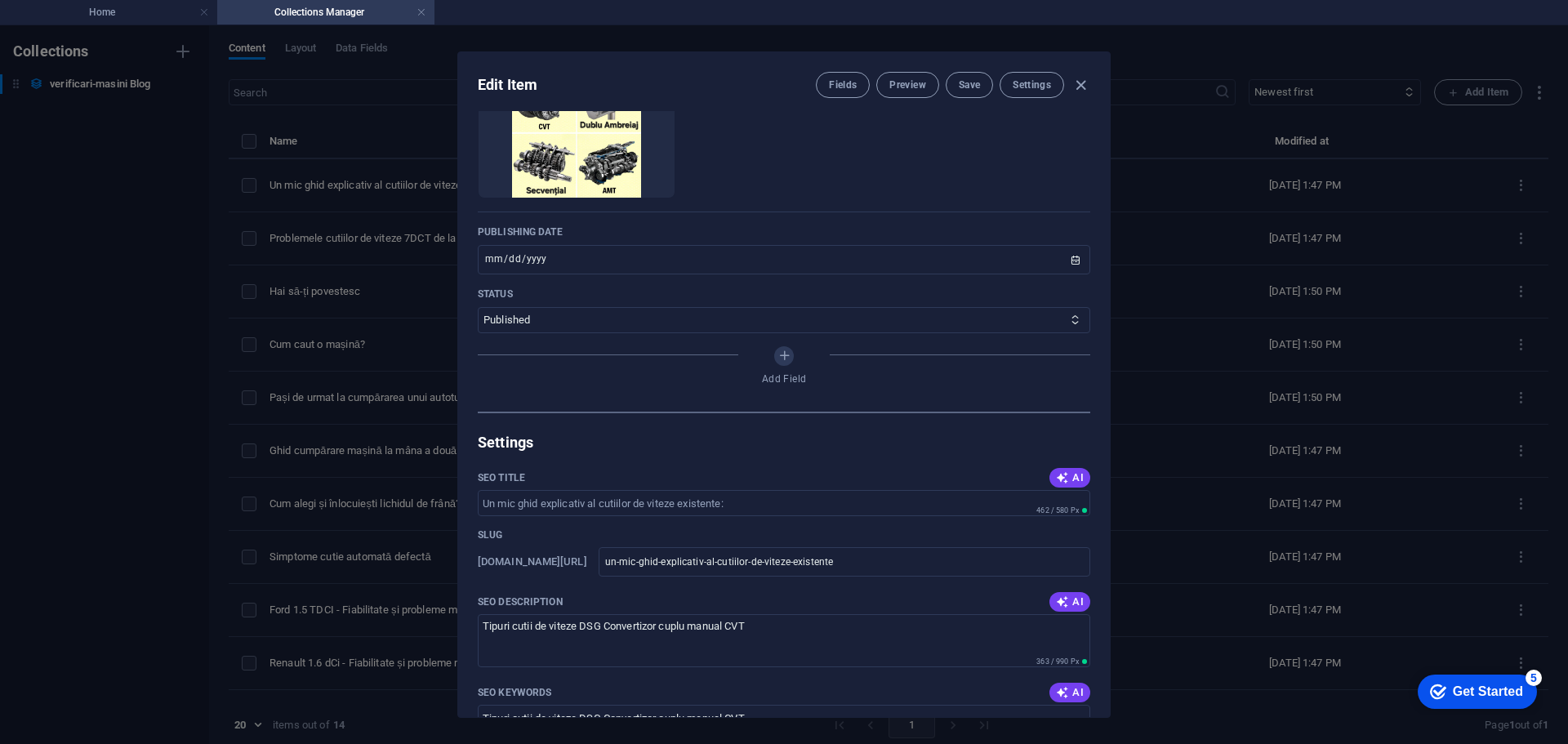
scroll to position [558, 0]
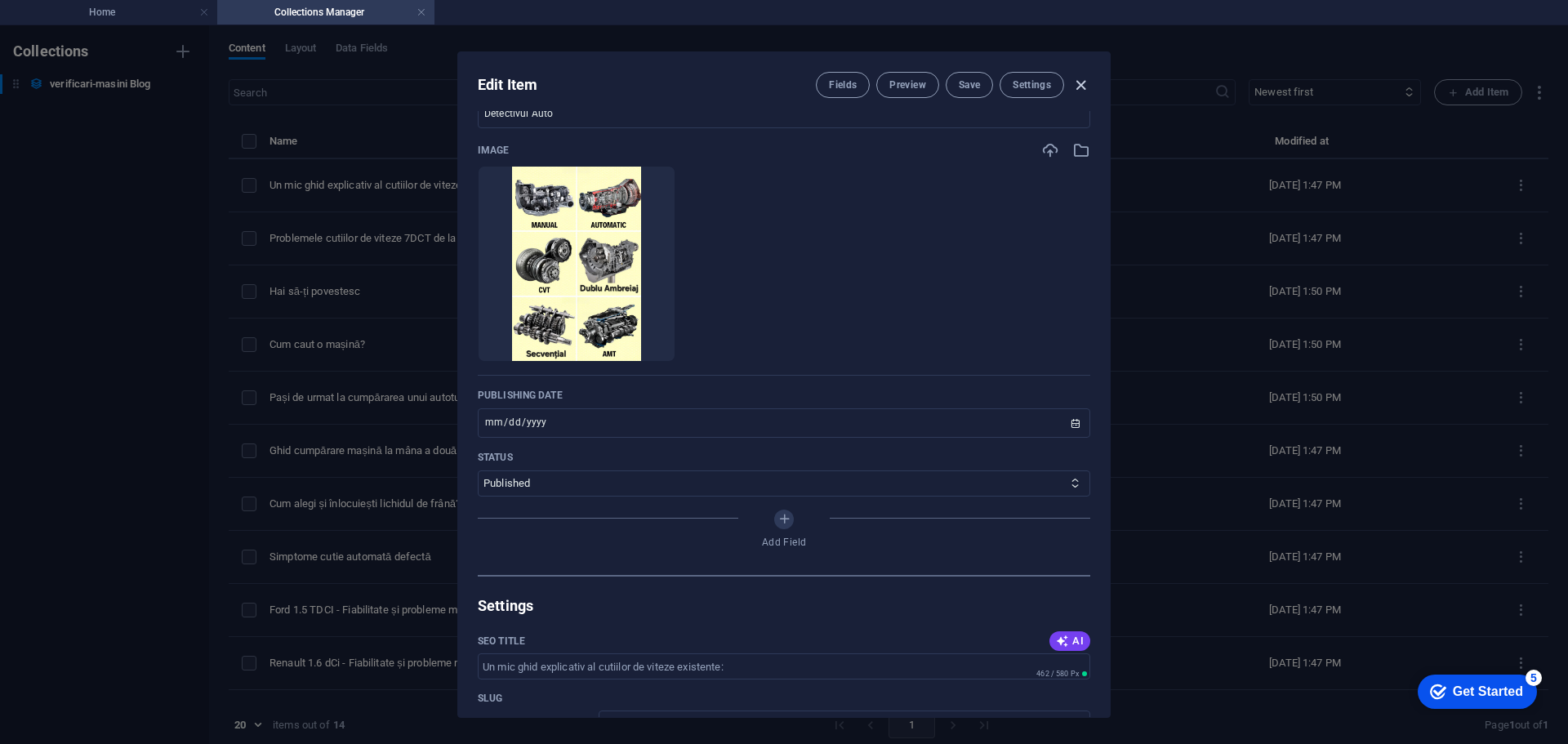
click at [1082, 92] on icon "button" at bounding box center [1081, 85] width 19 height 19
type input "[DATE]"
type input "un-mic-ghid-explicativ-al-cutiilor-de-viteze-existente"
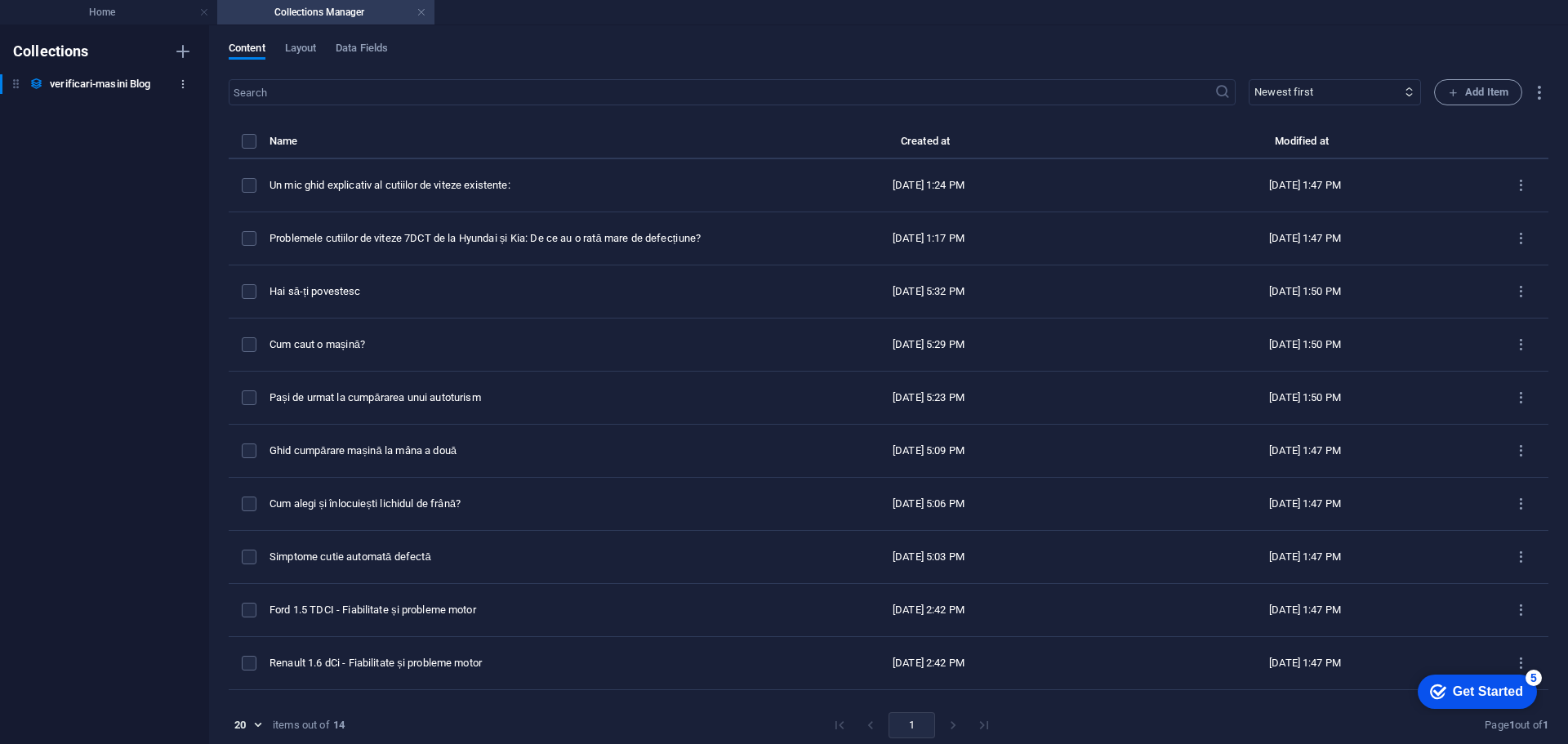
click at [183, 84] on icon "button" at bounding box center [183, 84] width 12 height 12
click at [95, 220] on div at bounding box center [784, 372] width 1568 height 744
click at [845, 49] on div "Content Layout Data Fields" at bounding box center [889, 57] width 1320 height 31
click at [743, 306] on h6 "Preview" at bounding box center [752, 308] width 45 height 20
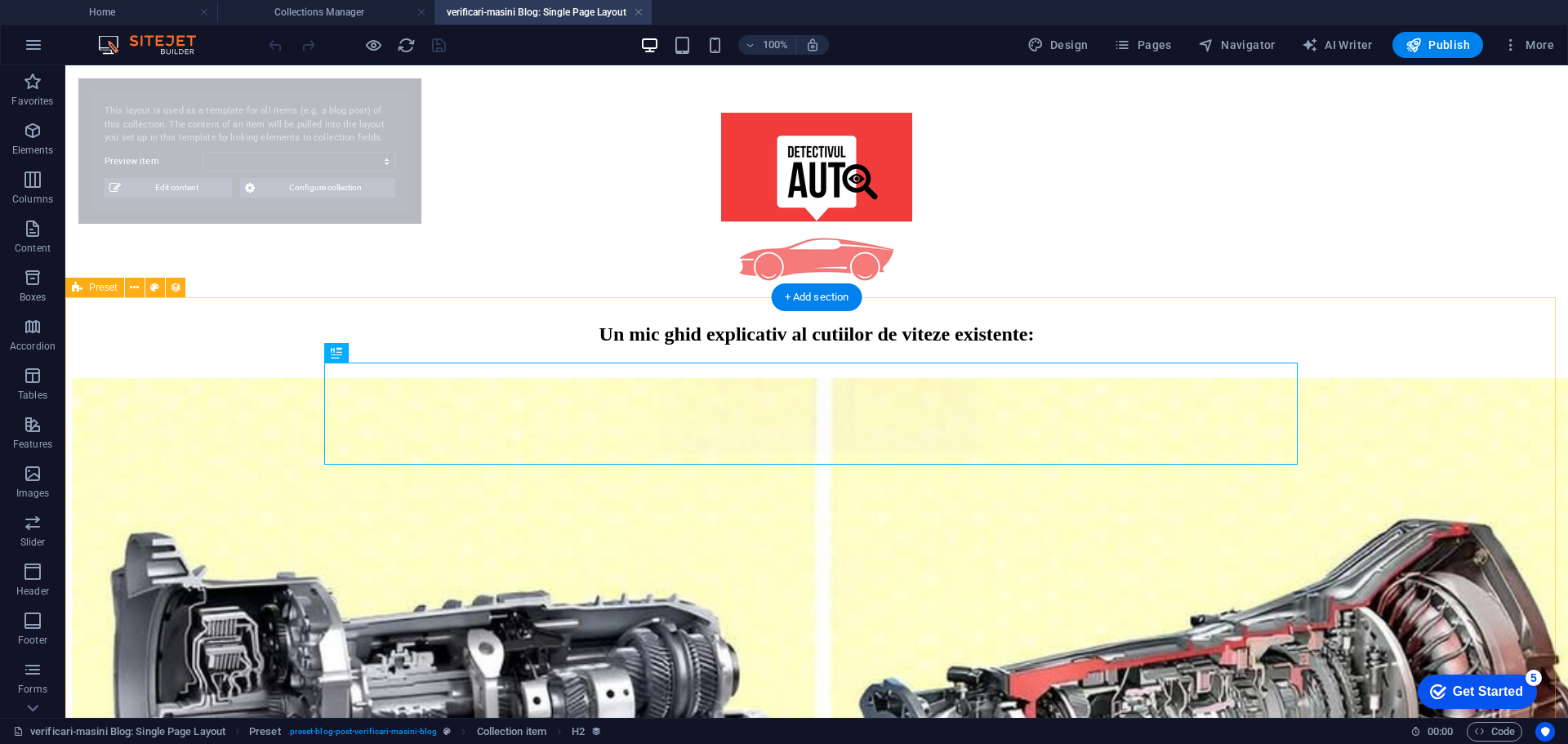
scroll to position [0, 0]
select select "6899ca3e999b9413820d17ea"
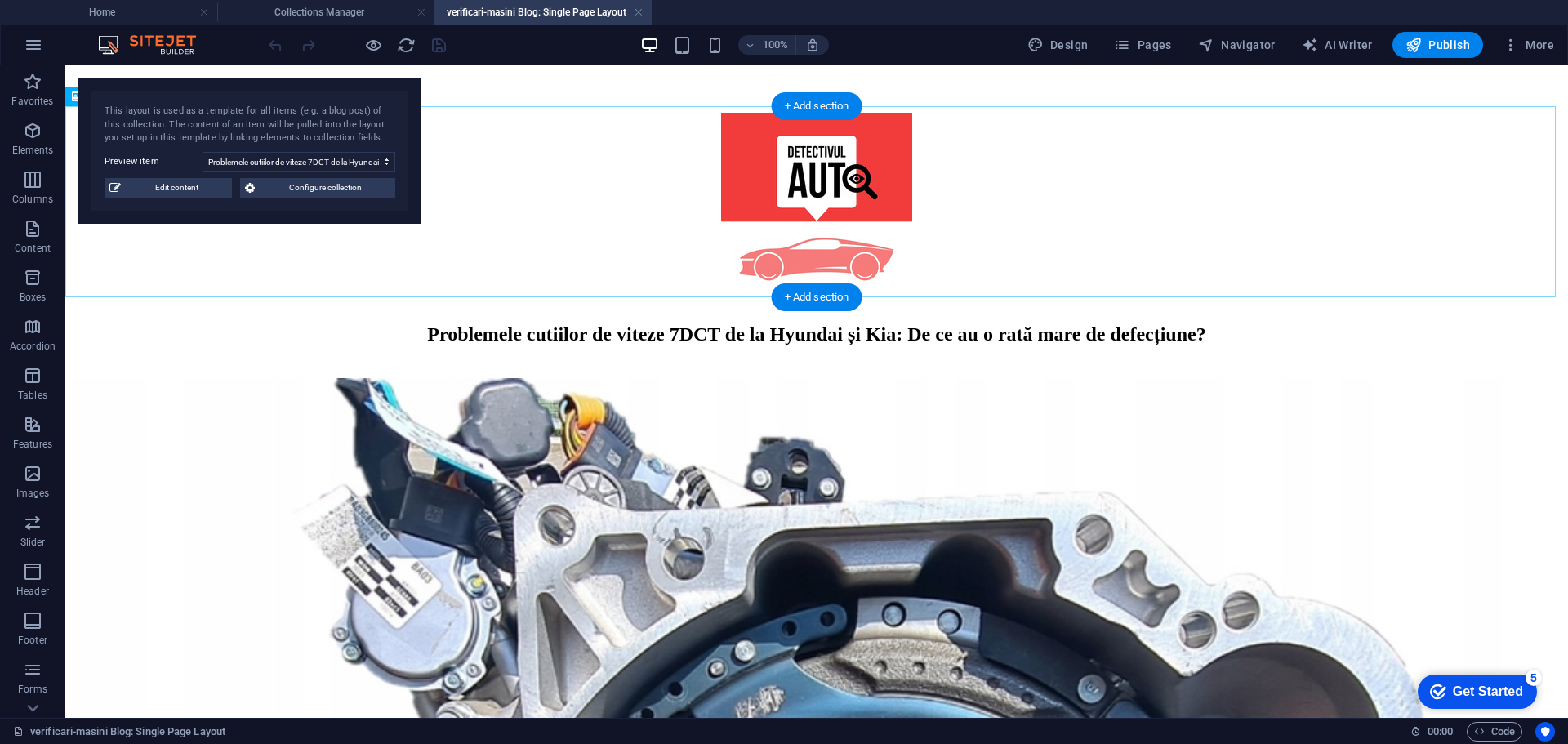
click at [532, 200] on div at bounding box center [816, 210] width 1490 height 194
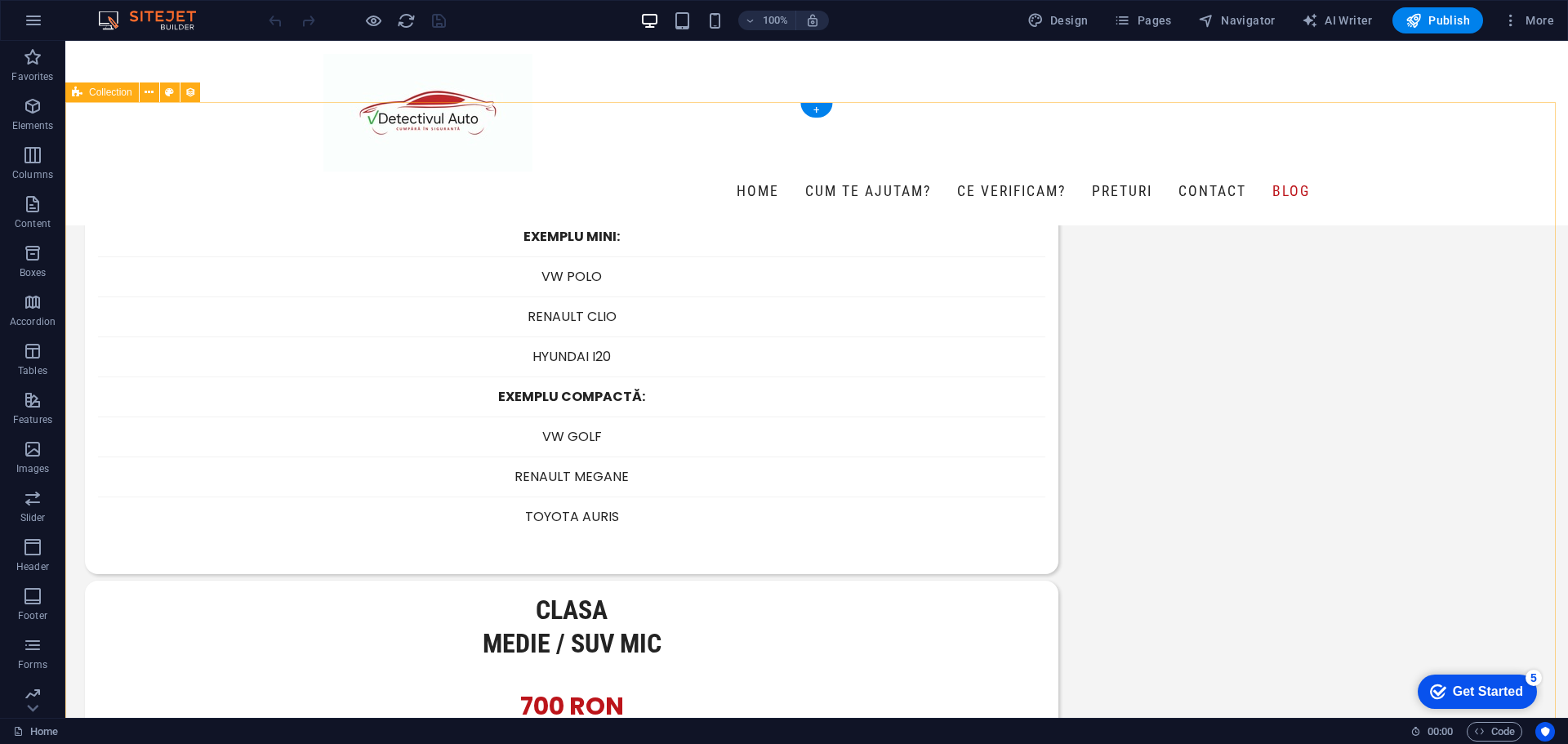
scroll to position [4409, 0]
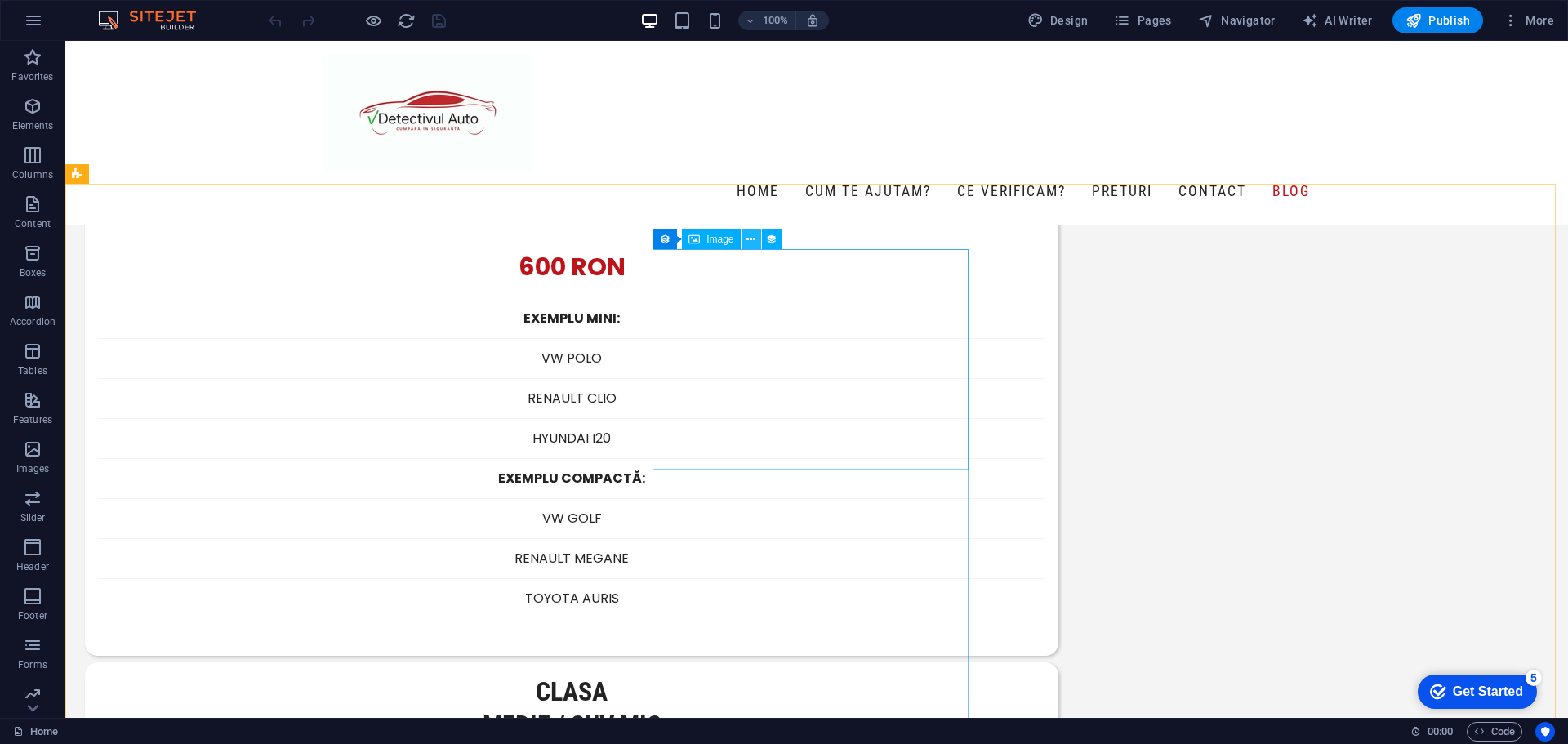
click at [751, 242] on icon at bounding box center [751, 239] width 9 height 17
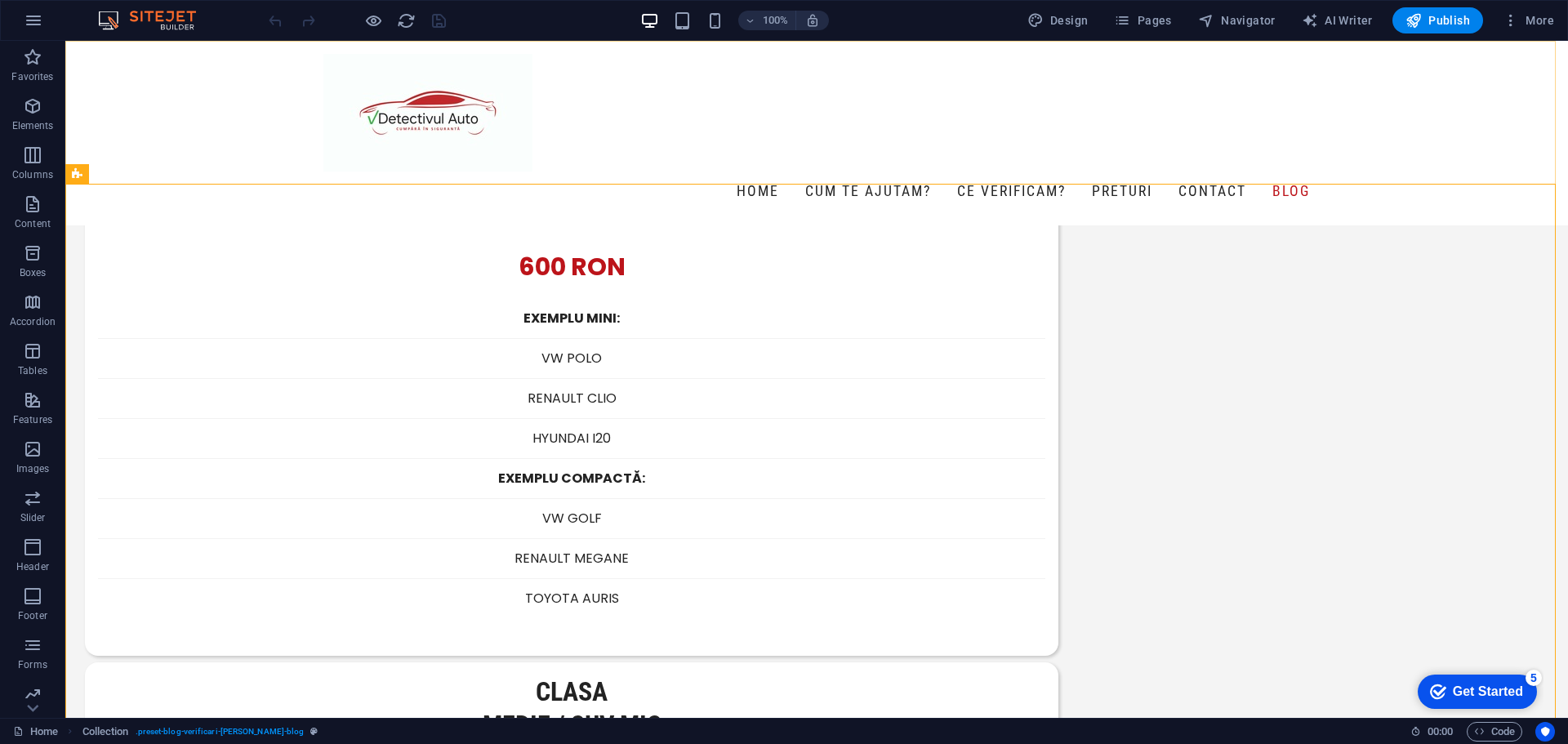
click at [622, 157] on div "HOME CUM TE AJUTAM? CE VERIFICAM? PRETURI CONTACT BLOG" at bounding box center [816, 133] width 1503 height 184
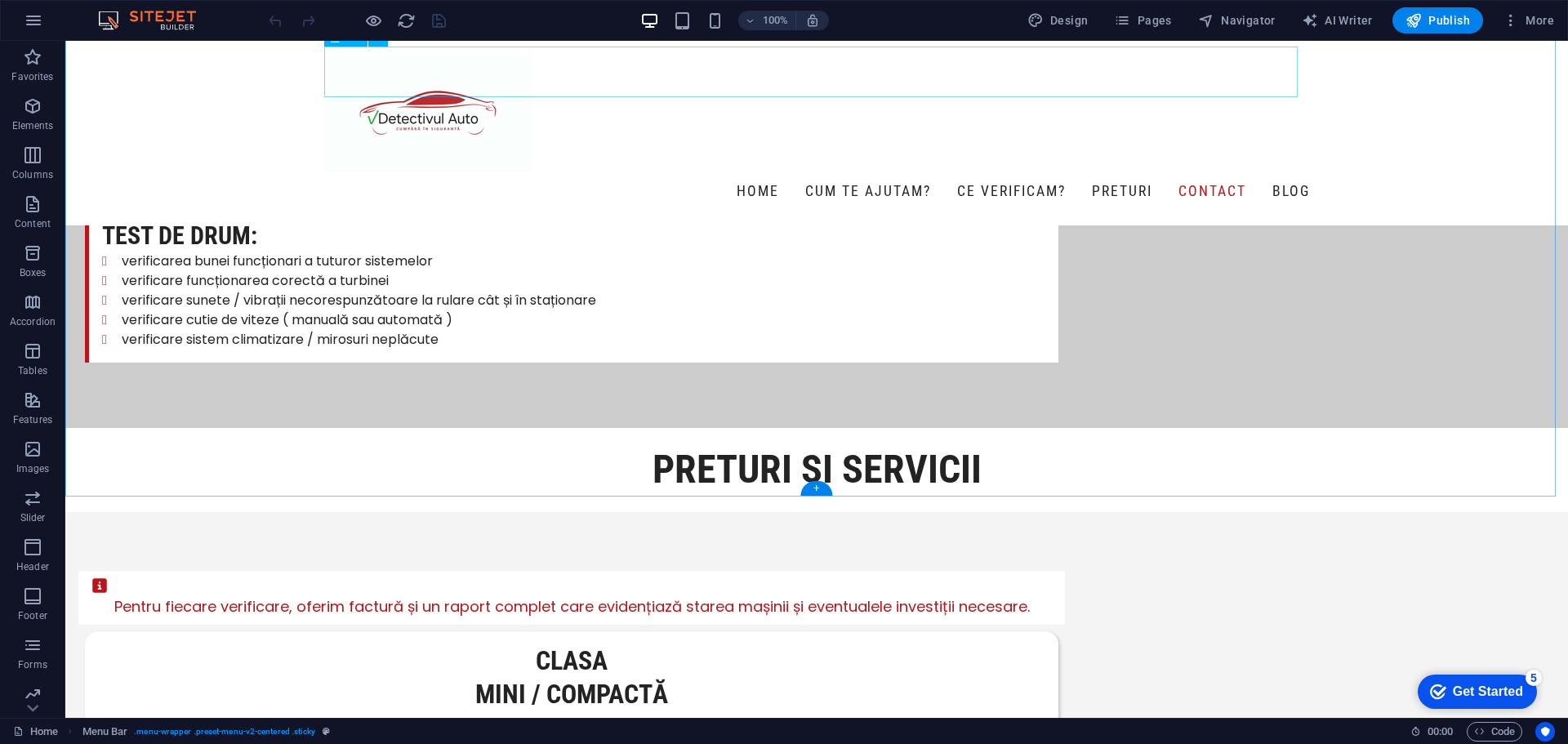
scroll to position [4327, 0]
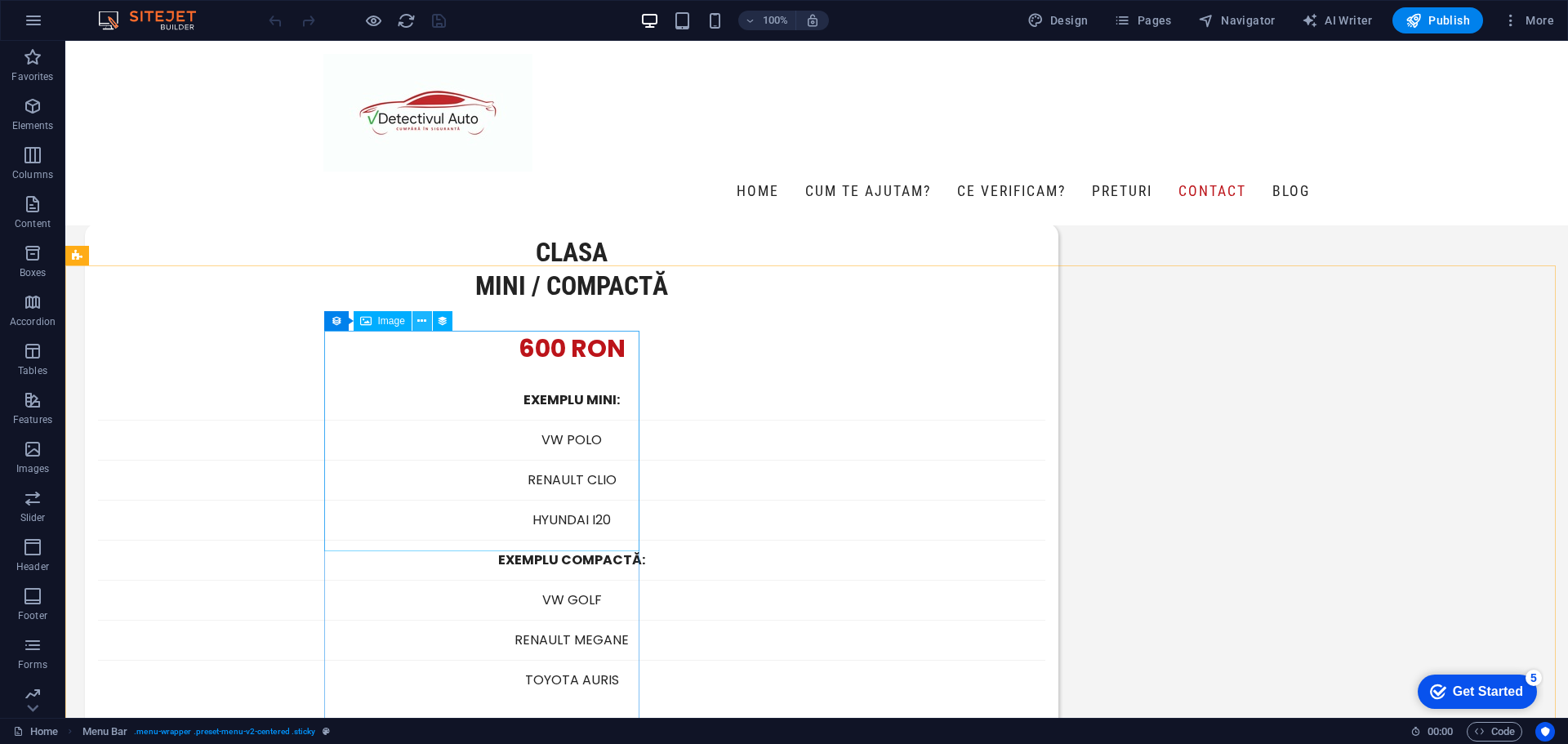
click at [424, 321] on icon at bounding box center [422, 320] width 9 height 17
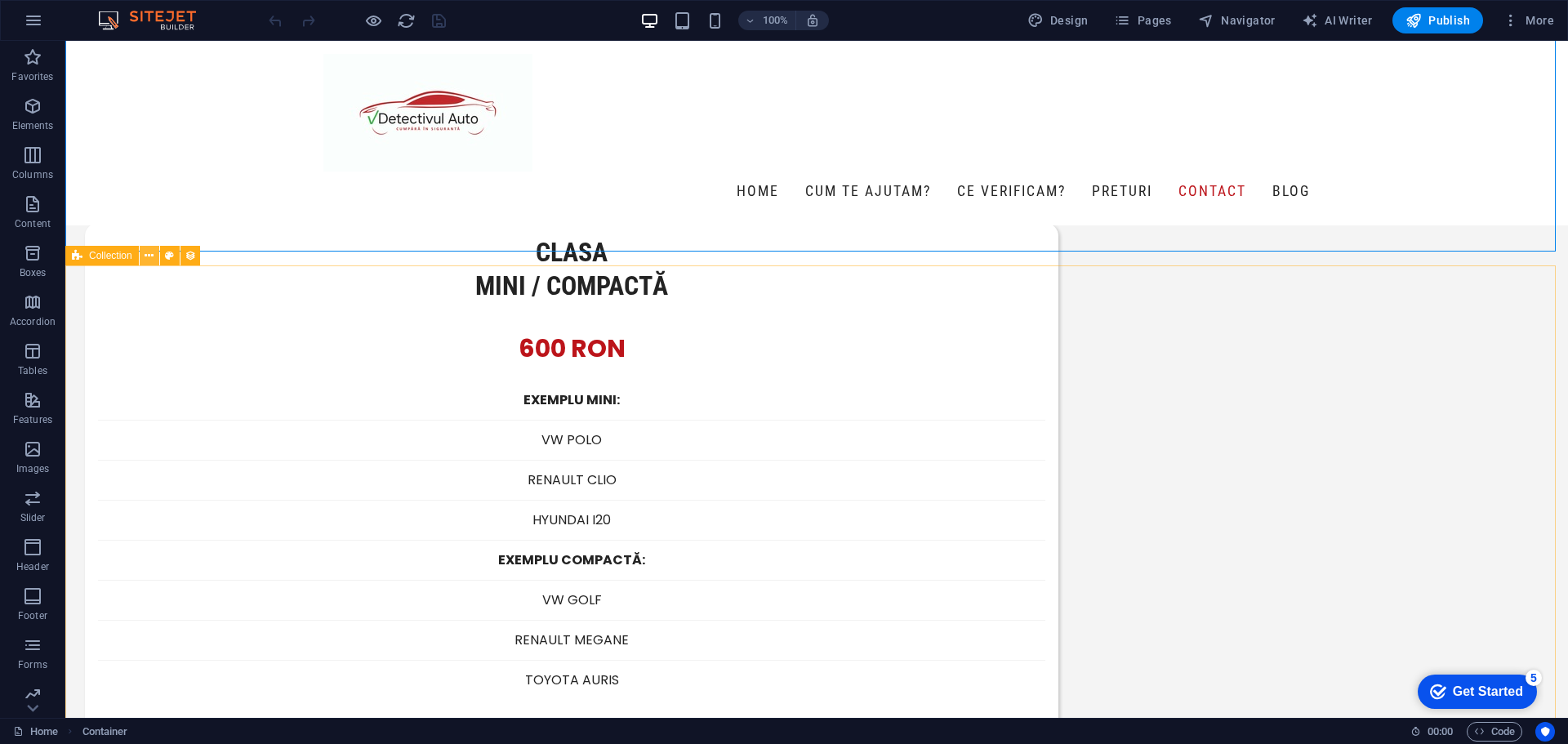
click at [147, 253] on icon at bounding box center [149, 255] width 9 height 17
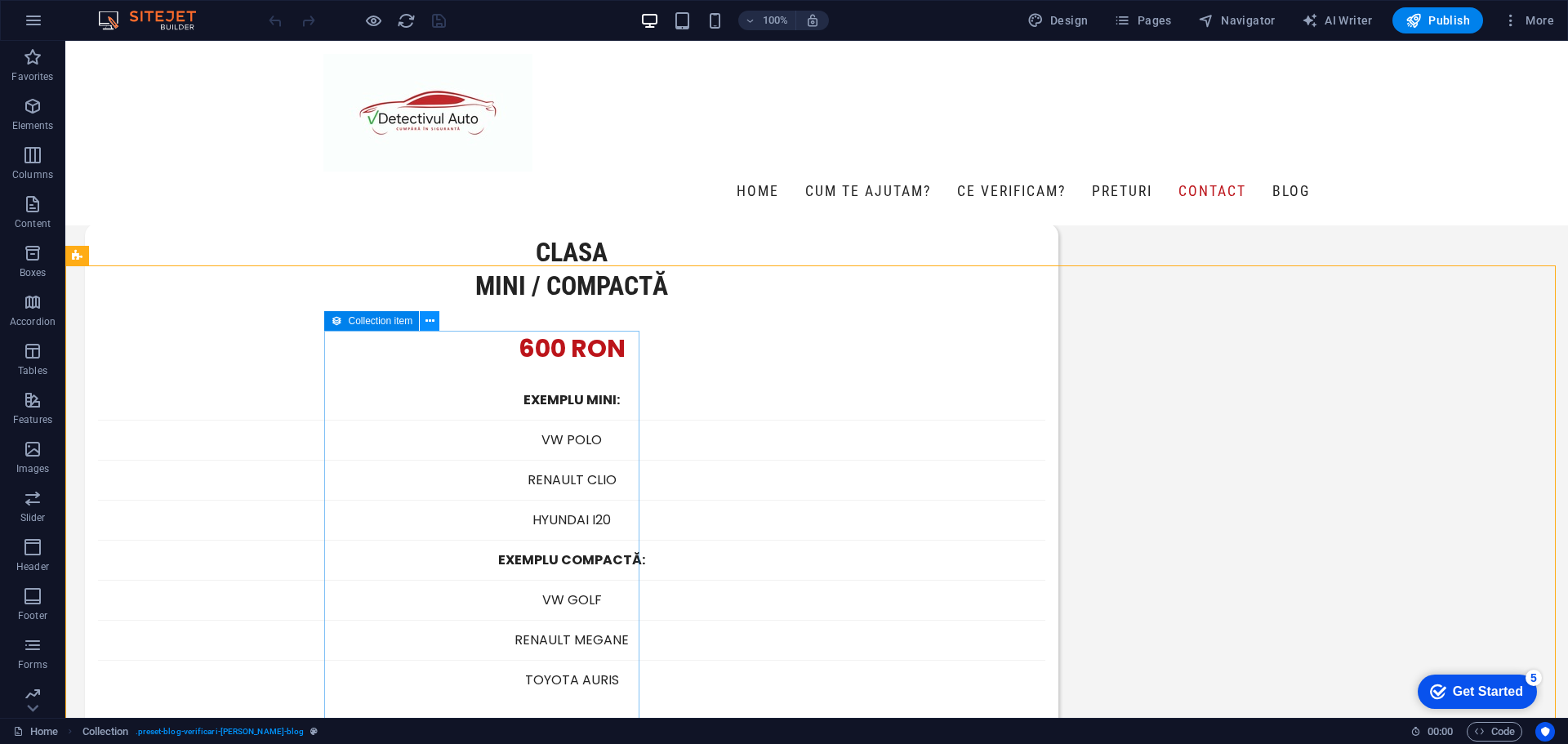
click at [430, 324] on icon at bounding box center [430, 320] width 9 height 17
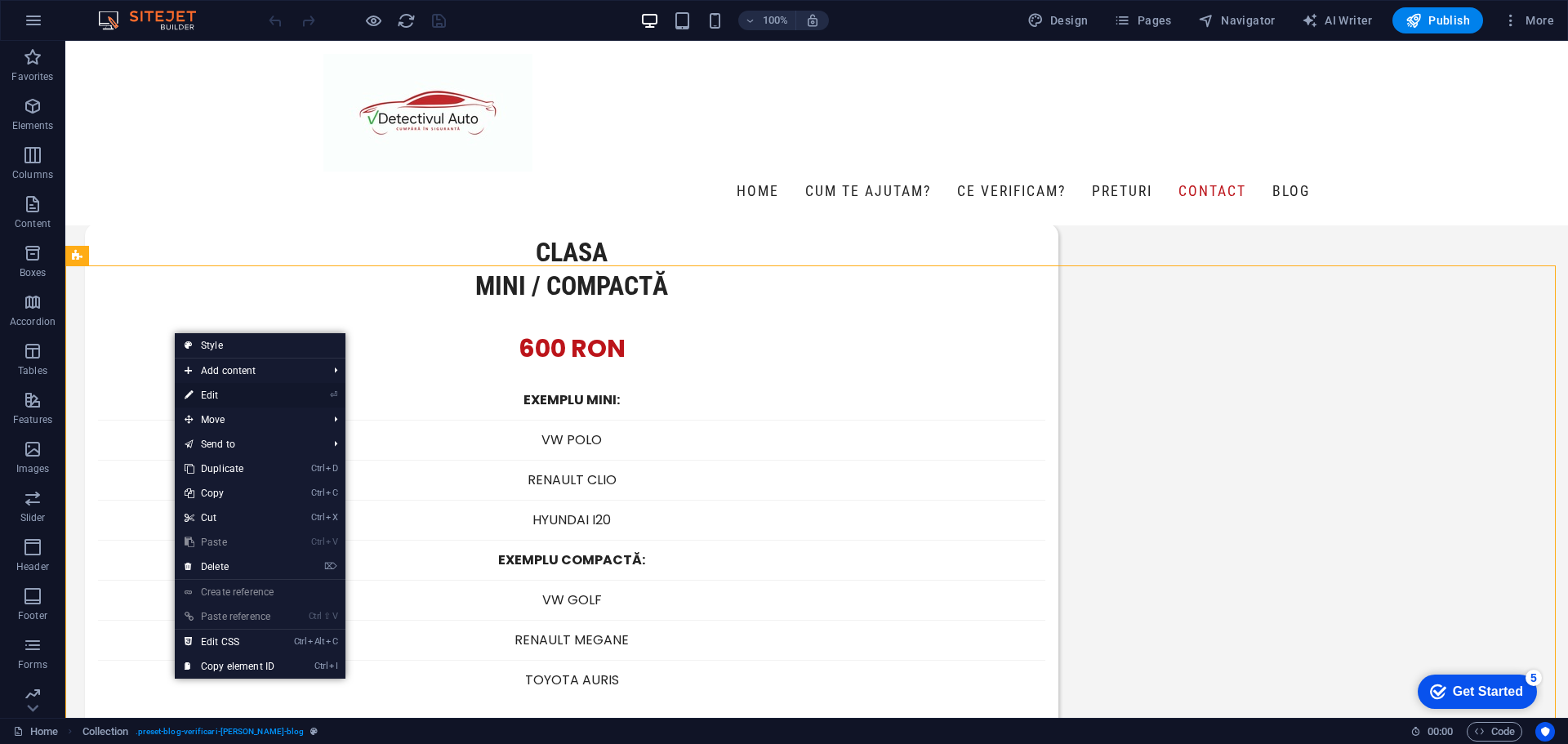
click at [275, 388] on link "⏎ Edit" at bounding box center [229, 395] width 110 height 25
select select "columns.publishing_date_DESC"
select select "columns.status"
select select "columns.publishing_date"
select select "past"
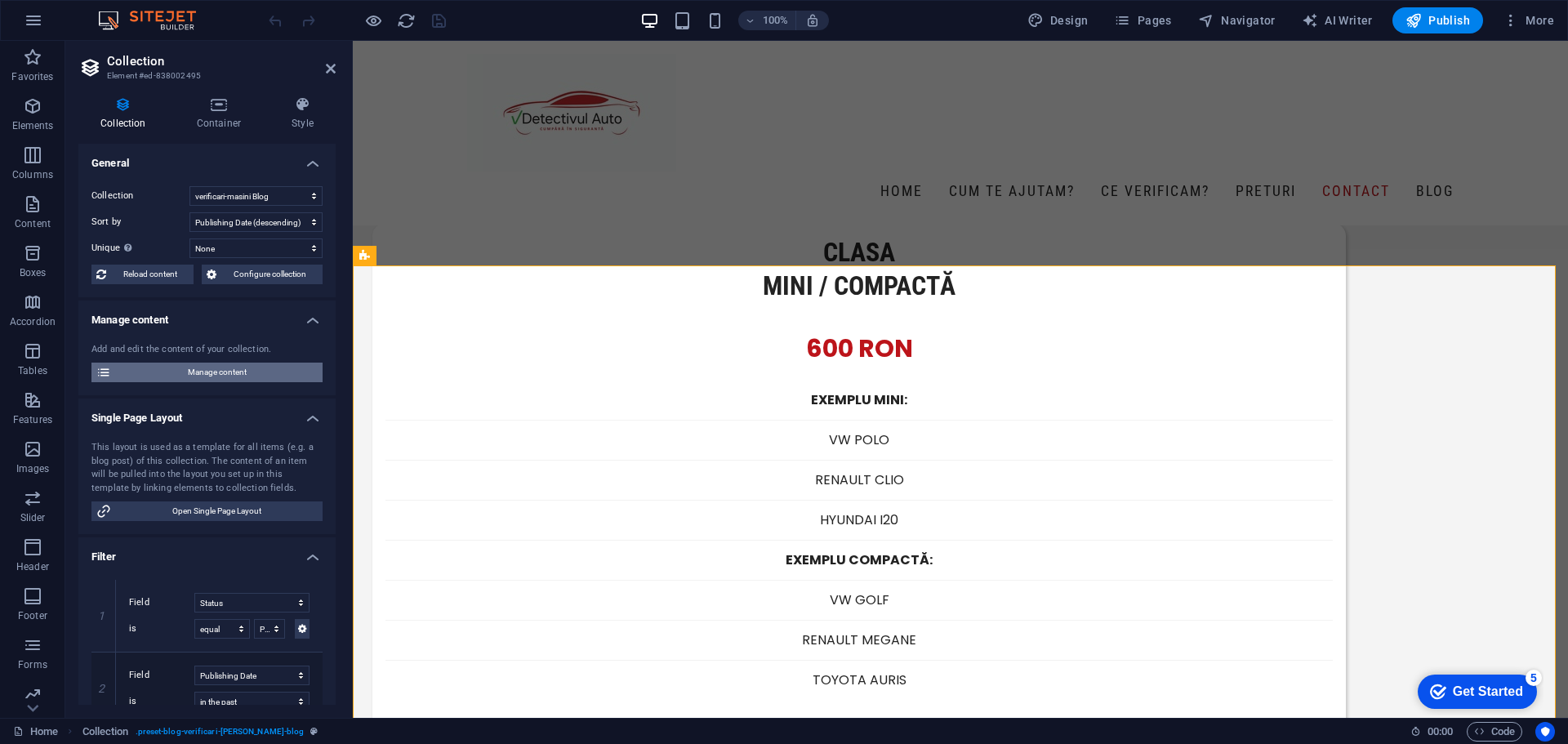
click at [223, 370] on span "Manage content" at bounding box center [216, 372] width 202 height 20
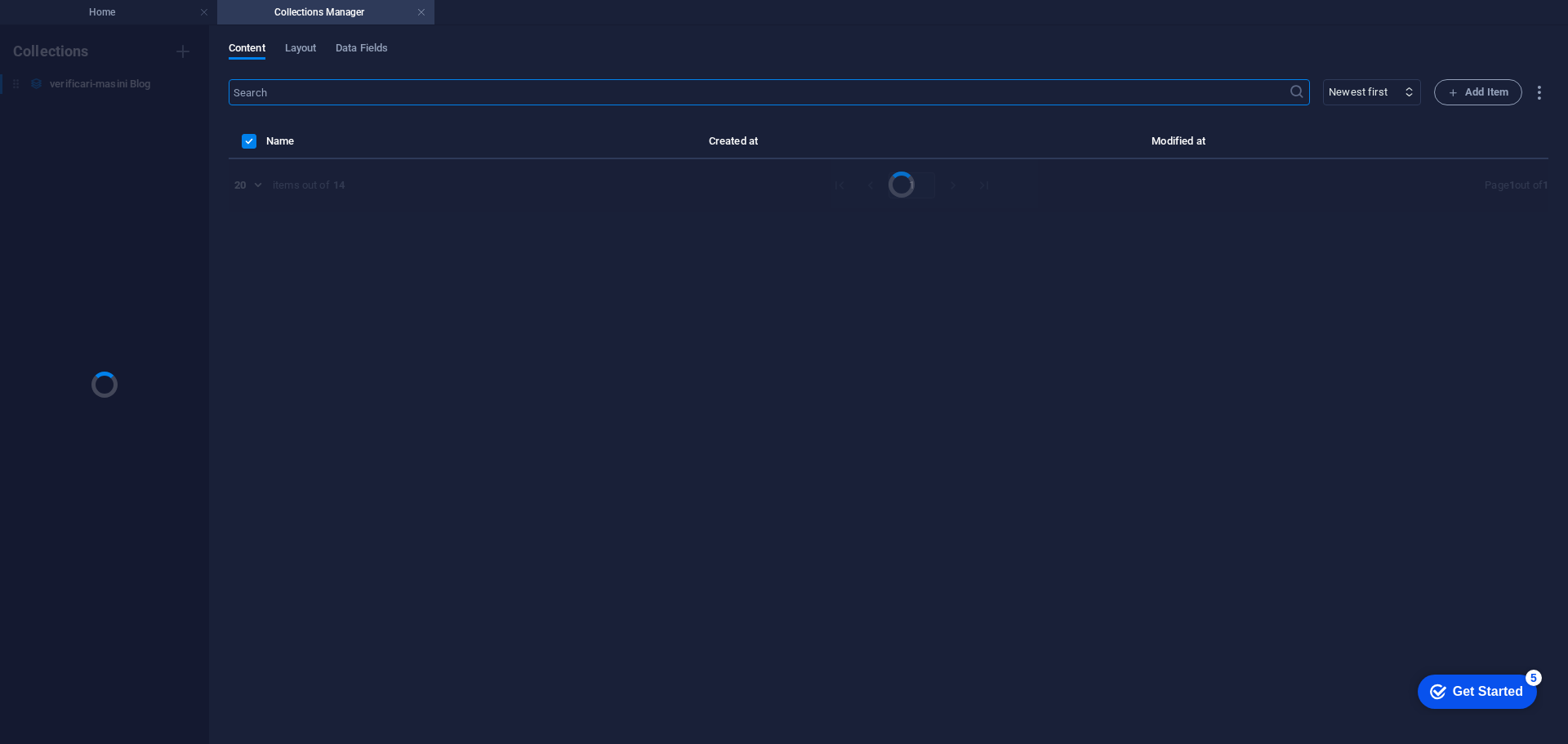
scroll to position [0, 0]
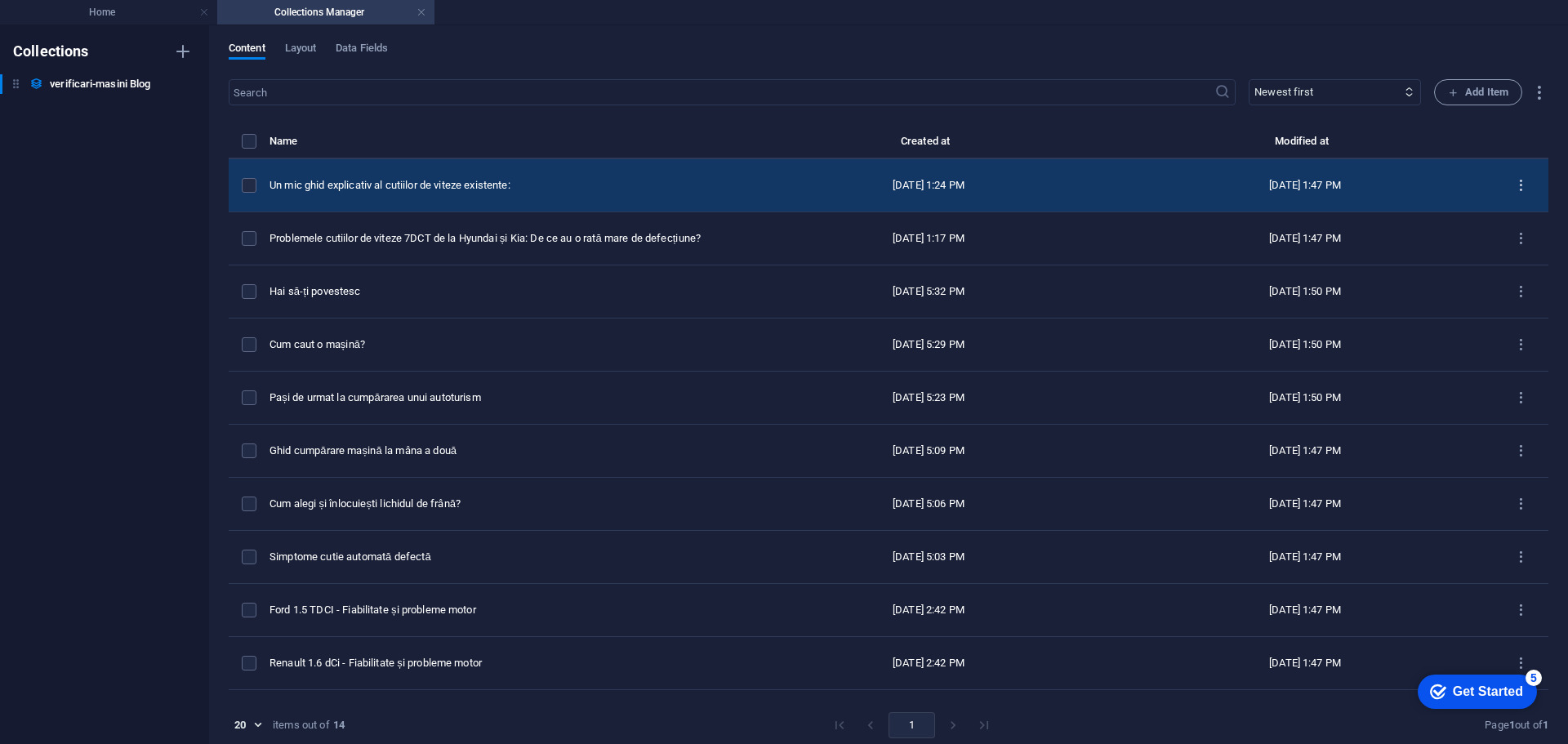
click at [1514, 192] on icon "items list" at bounding box center [1521, 185] width 15 height 15
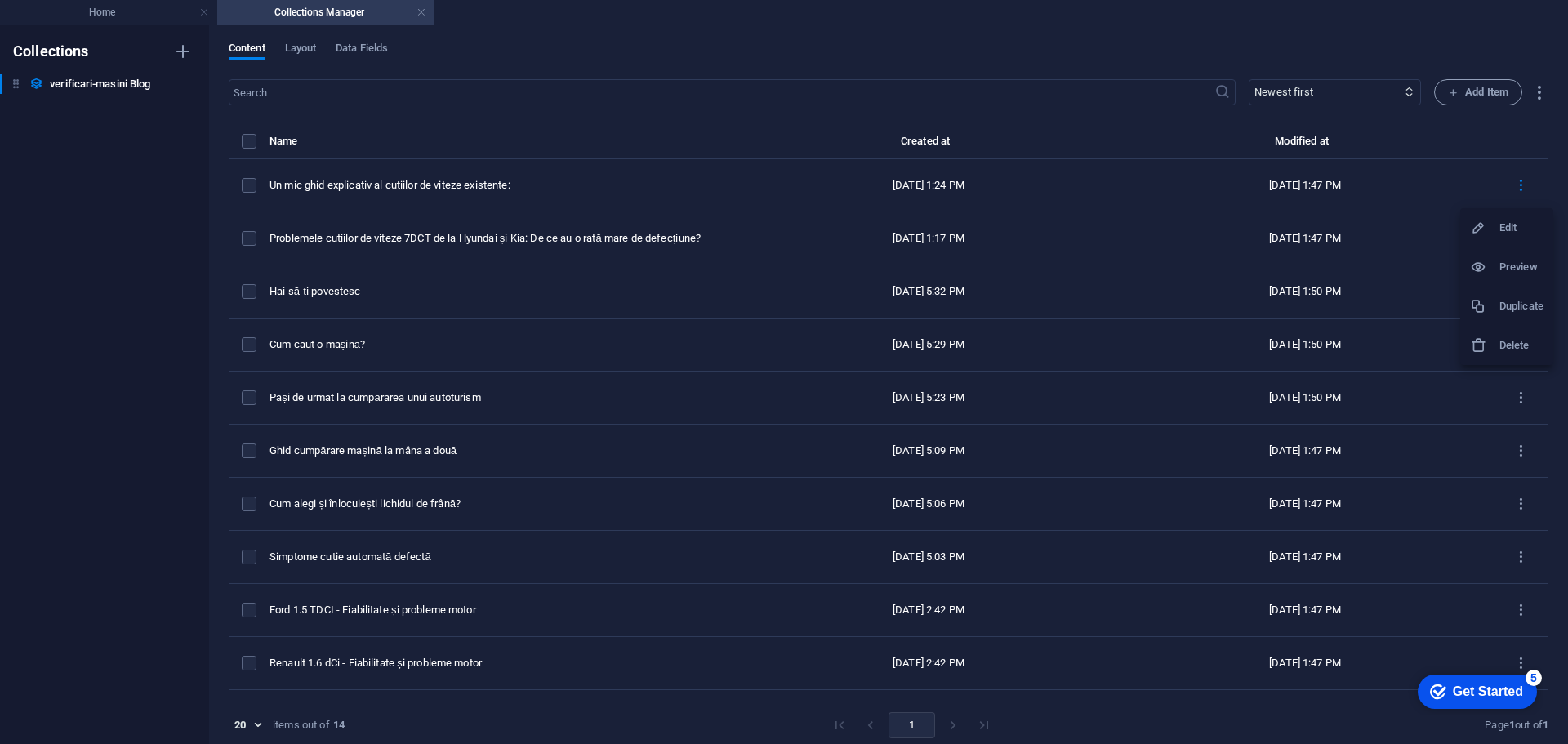
click at [1086, 59] on div at bounding box center [784, 372] width 1568 height 744
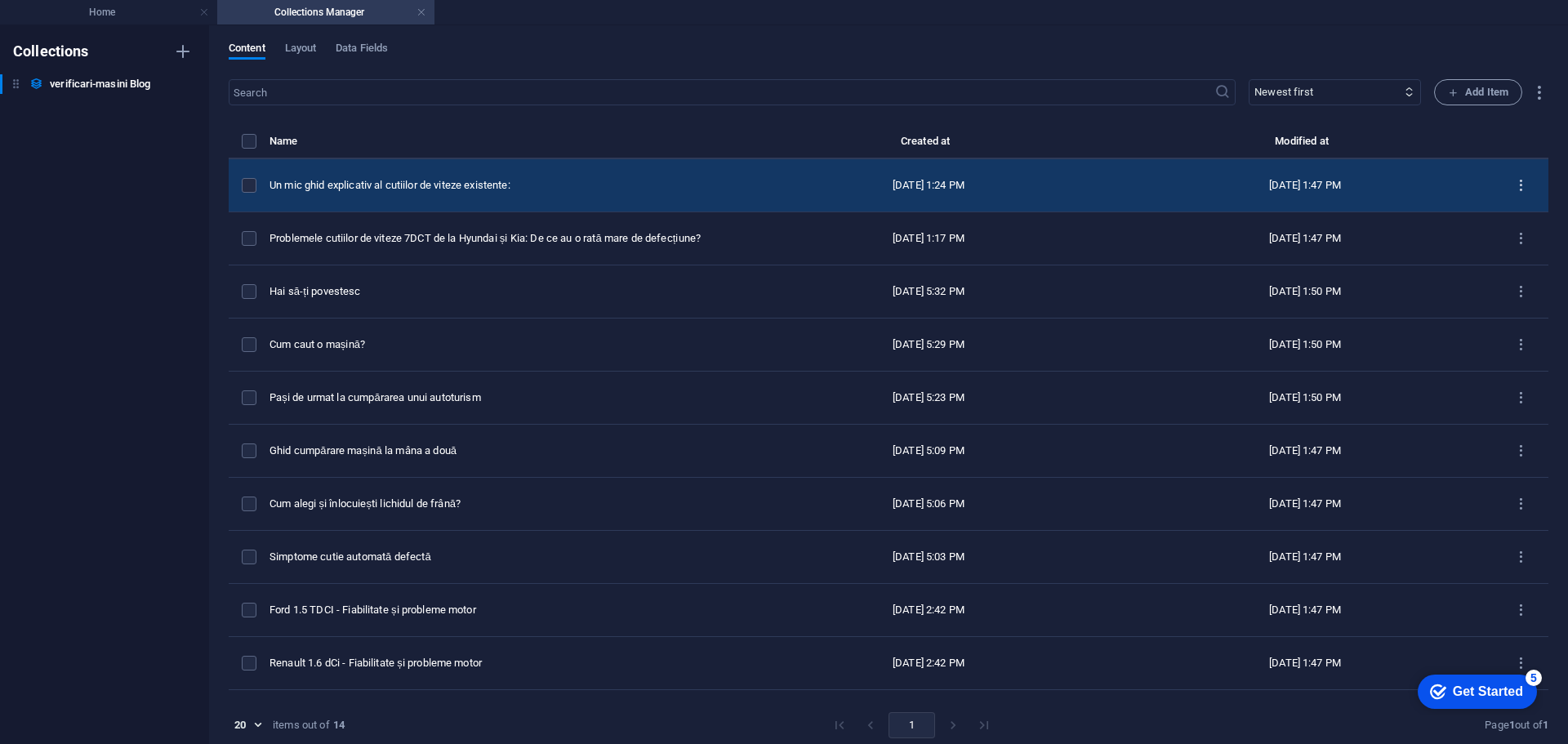
click at [1514, 192] on icon "items list" at bounding box center [1521, 185] width 15 height 15
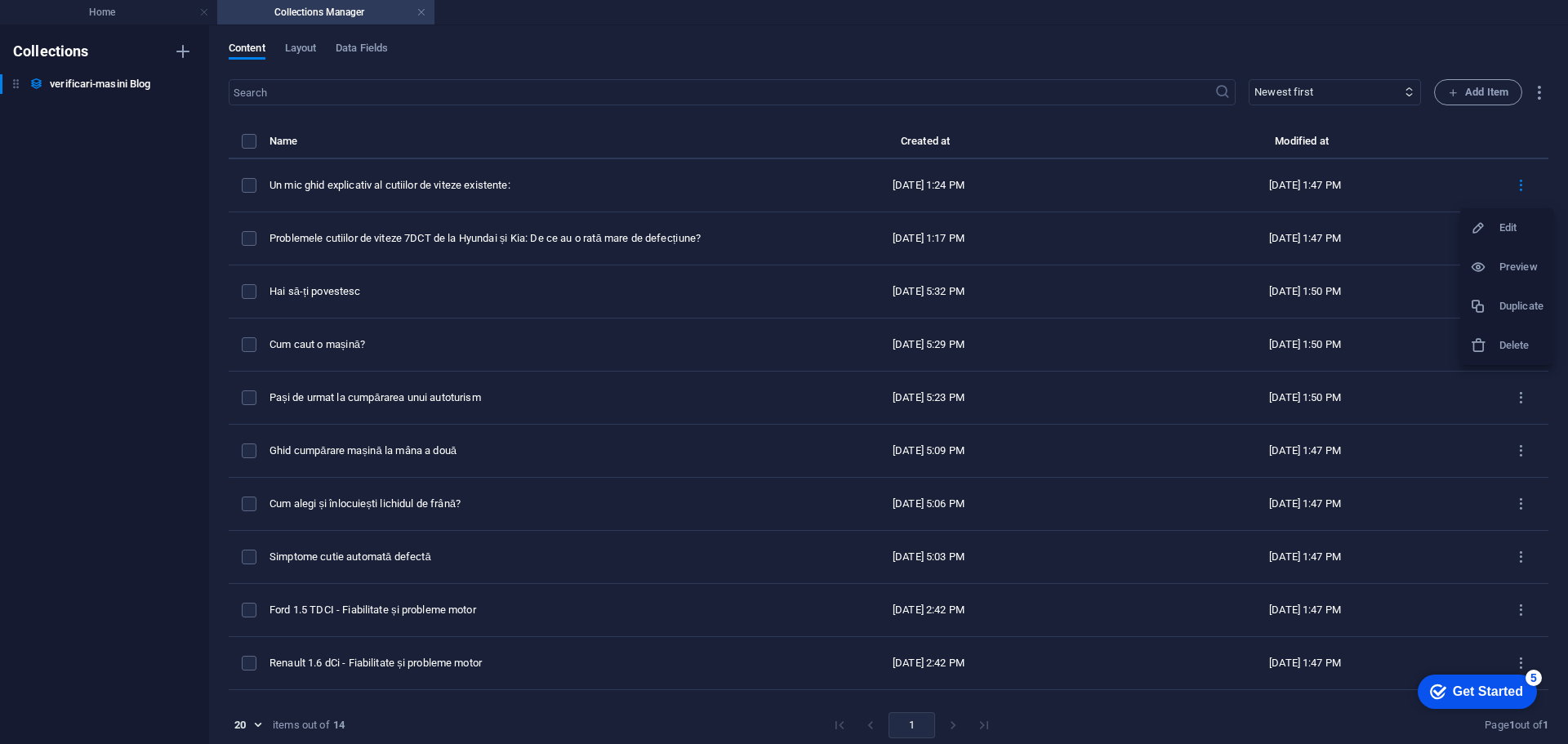
click at [1507, 230] on h6 "Edit" at bounding box center [1522, 228] width 45 height 20
select select "Info Utile"
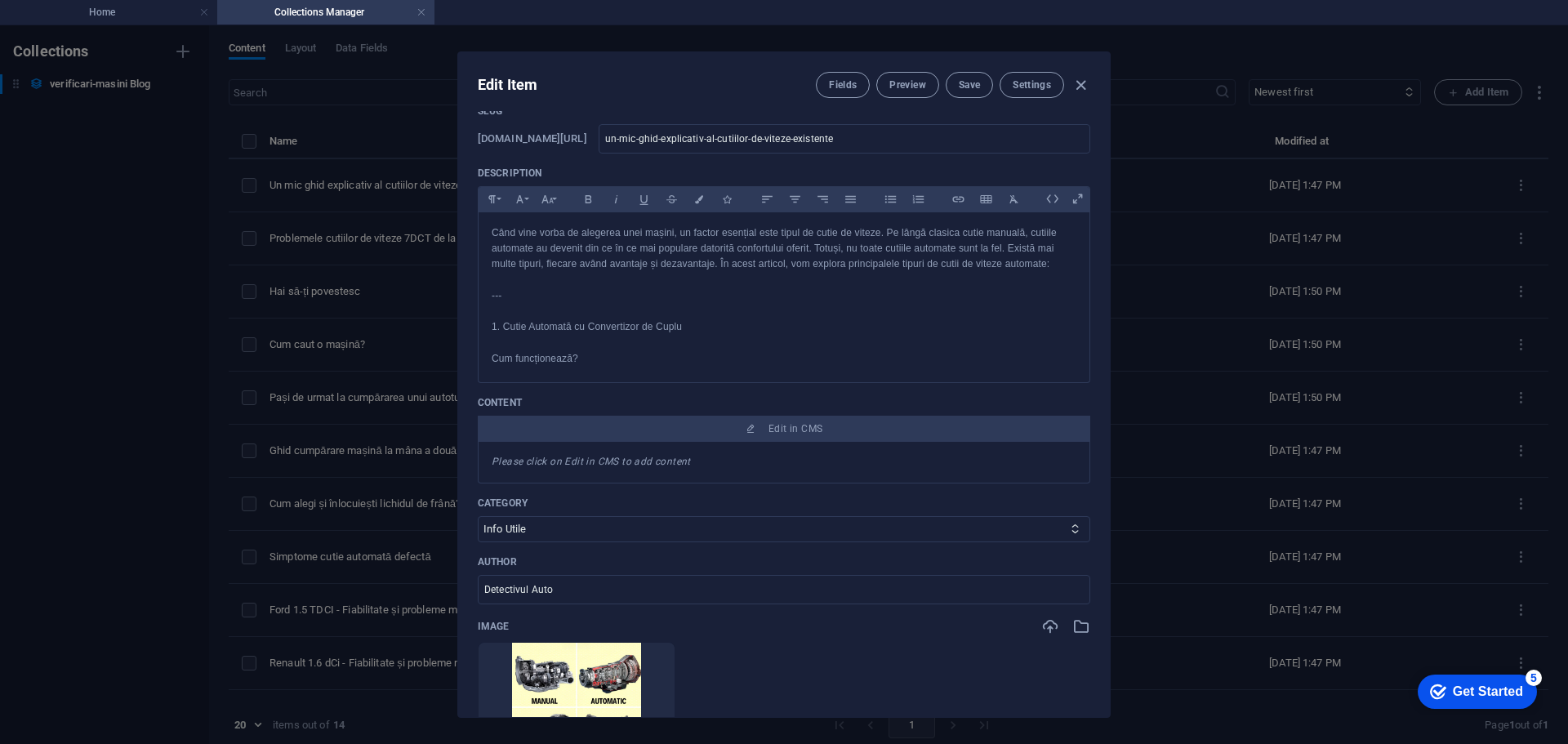
scroll to position [327, 0]
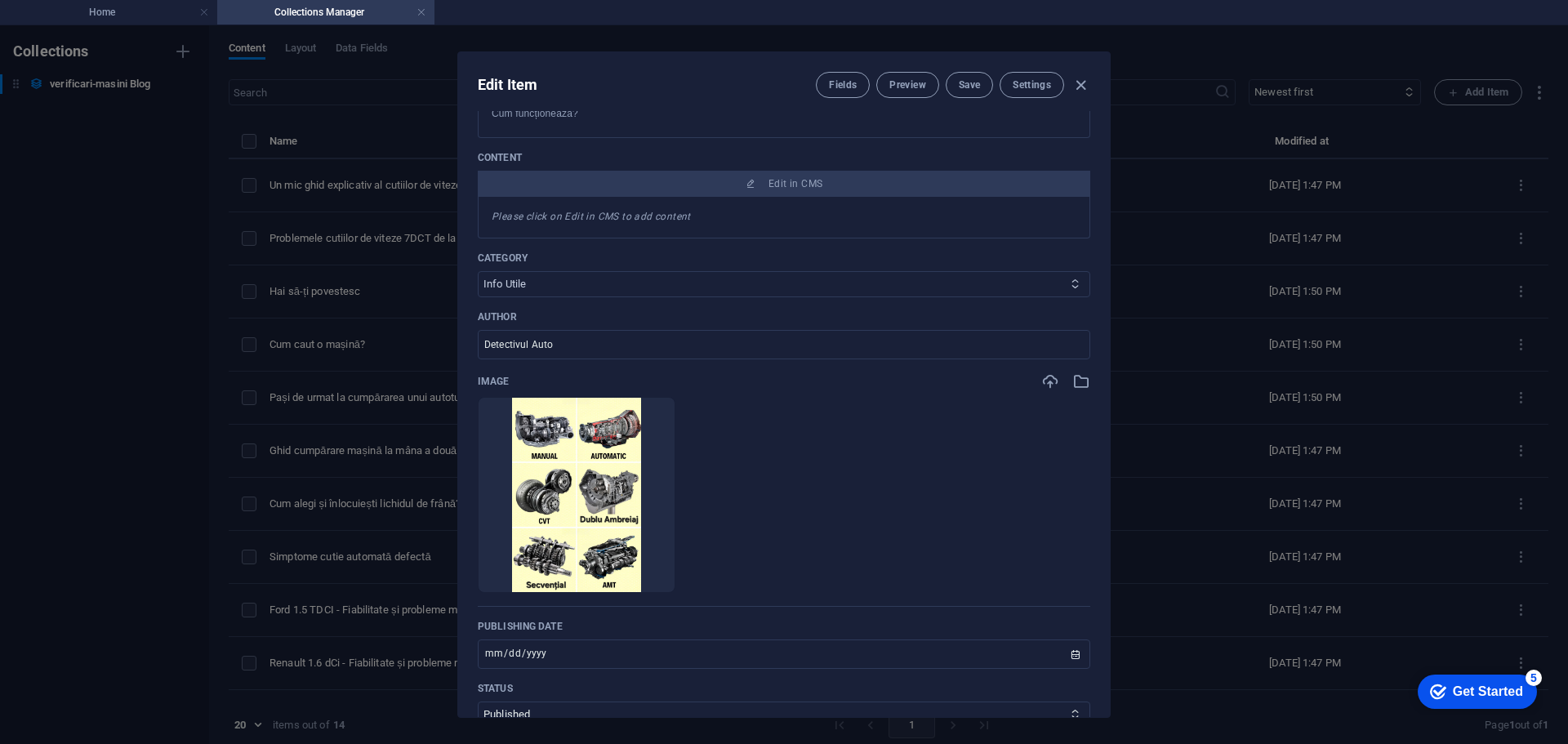
click at [973, 278] on select "Info Utile Category 2" at bounding box center [784, 284] width 613 height 26
click at [468, 387] on div "Name Un mic ghid explicativ al cutiilor de viteze existente: ​ Slug [DOMAIN_NAM…" at bounding box center [784, 414] width 652 height 606
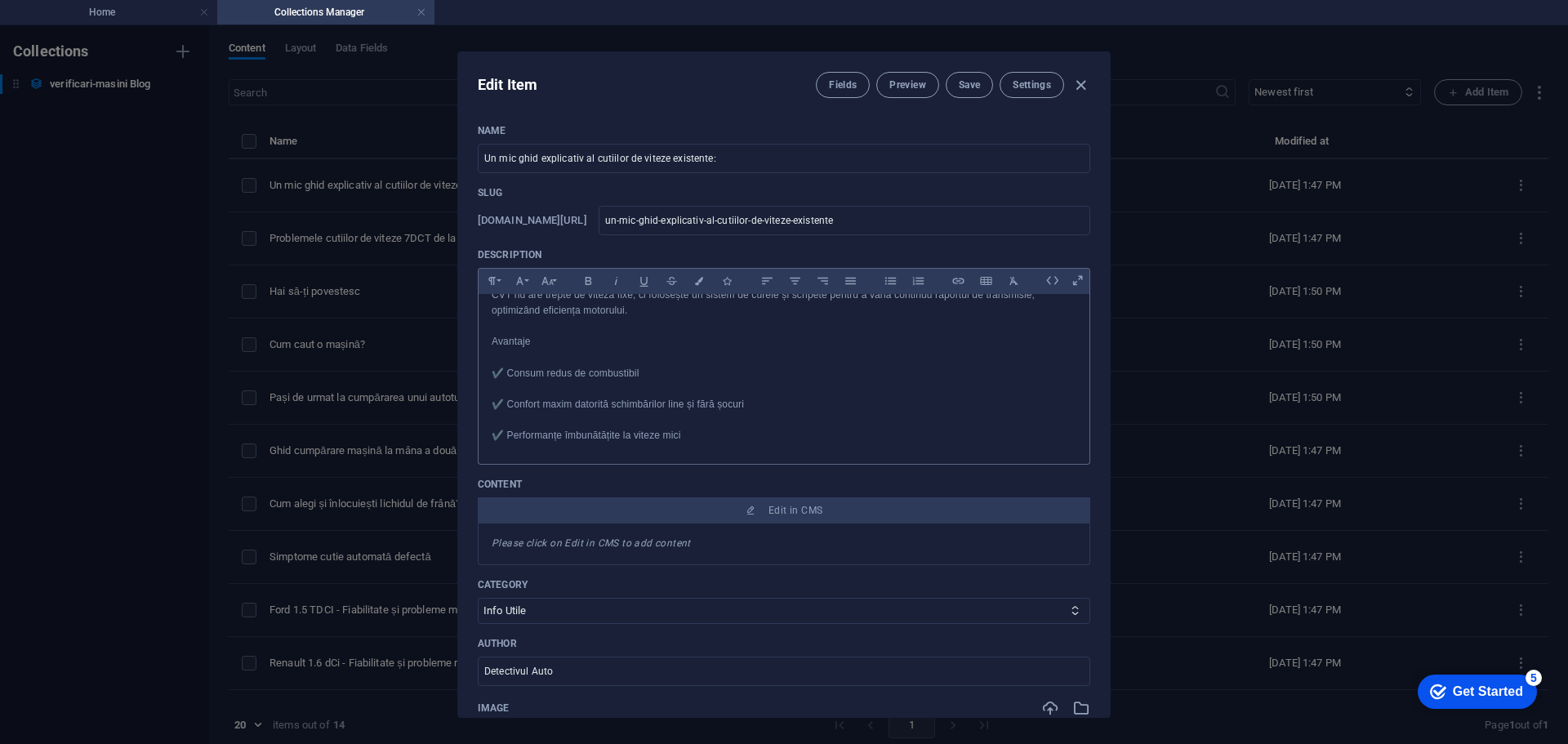
scroll to position [0, 0]
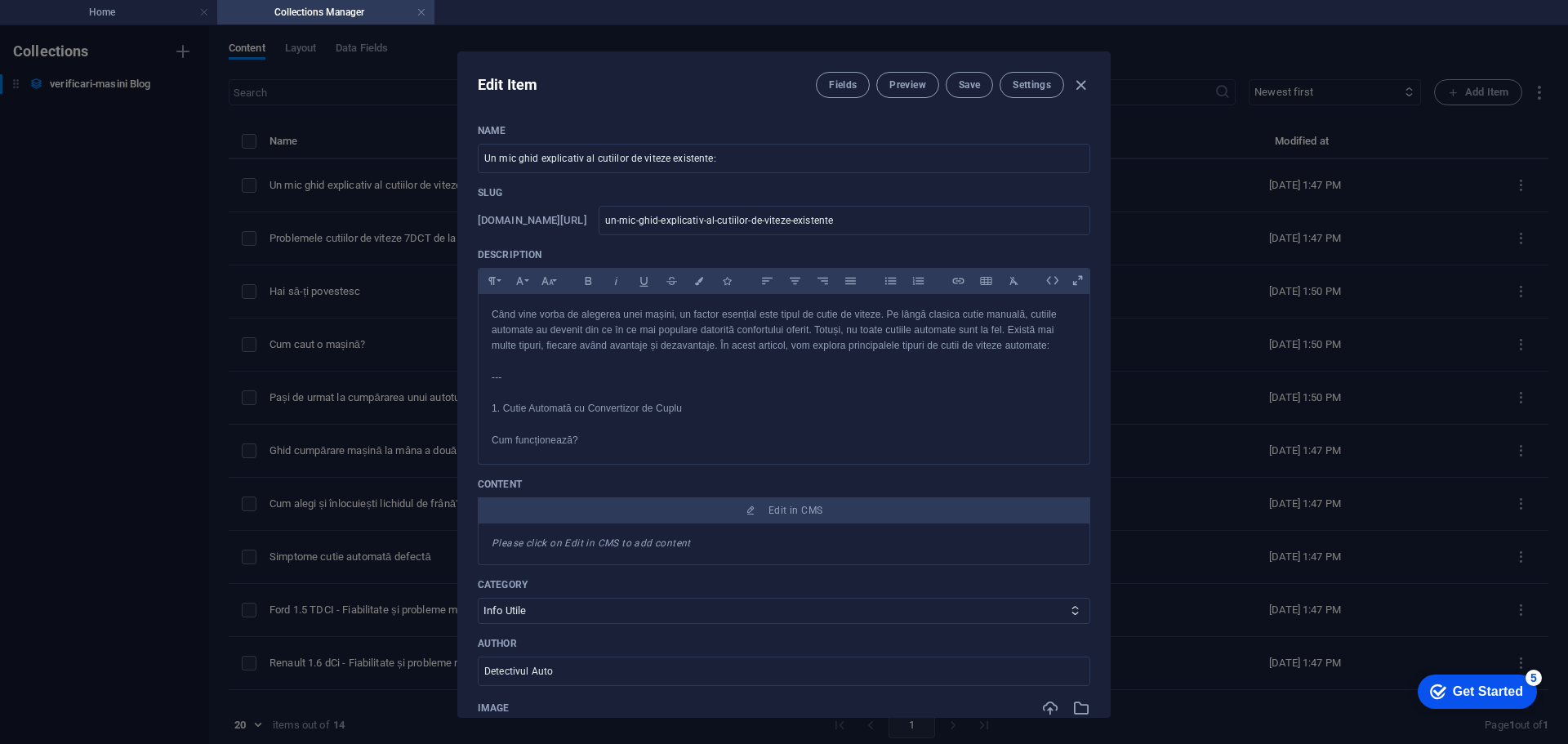
click at [757, 133] on p "Name" at bounding box center [784, 130] width 613 height 13
click at [1076, 81] on icon "button" at bounding box center [1081, 85] width 19 height 19
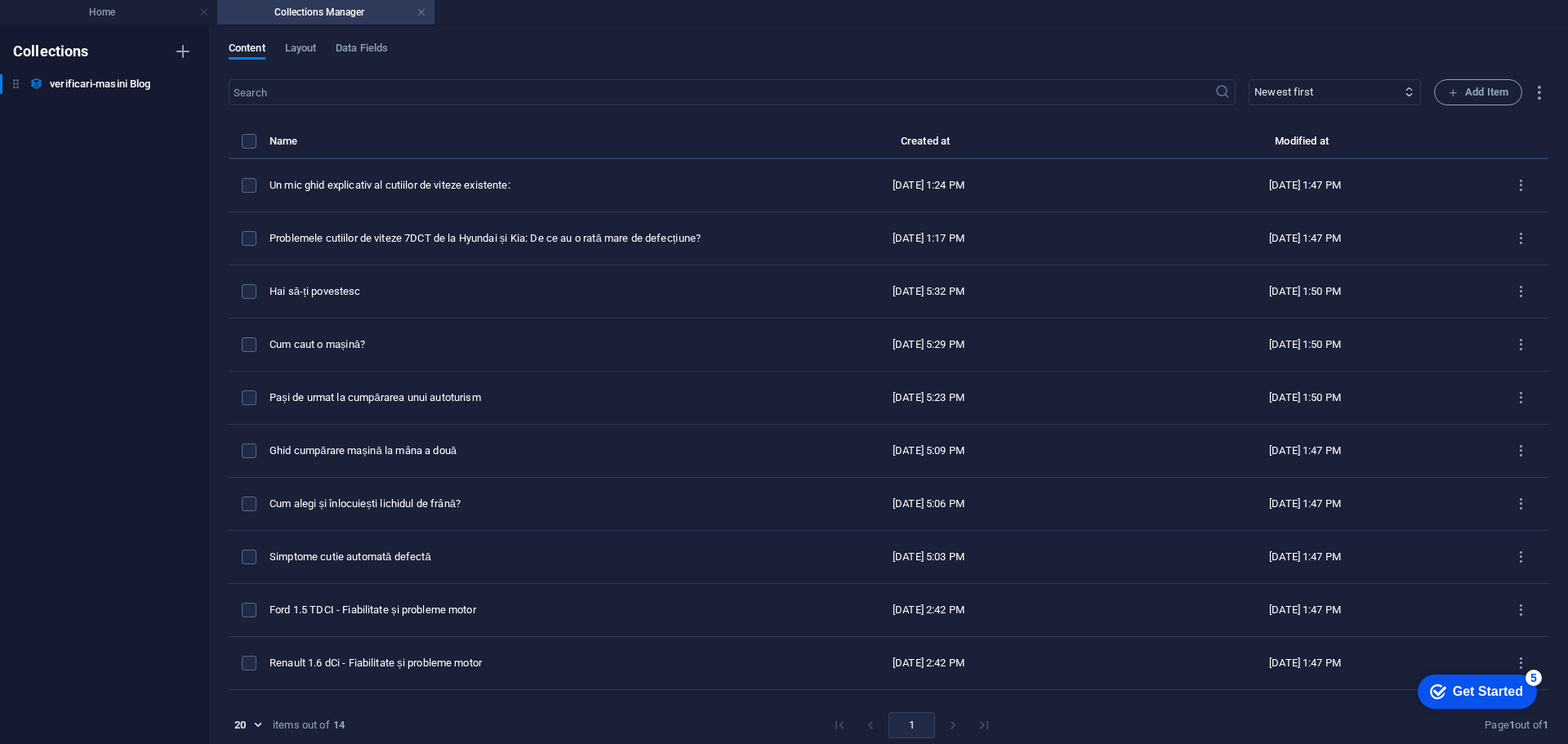
type input "[DATE]"
type input "un-mic-ghid-explicativ-al-cutiilor-de-viteze-existente"
